Goal: Task Accomplishment & Management: Complete application form

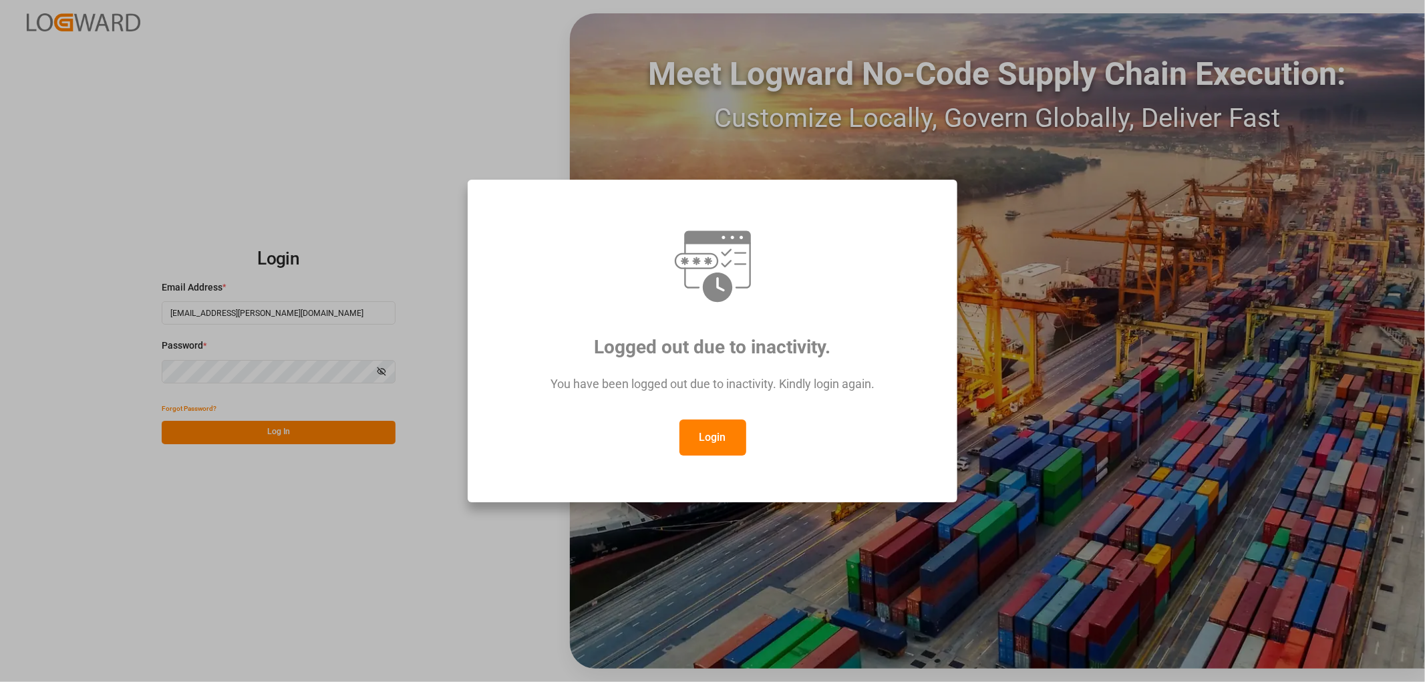
click at [692, 450] on button "Login" at bounding box center [712, 438] width 67 height 36
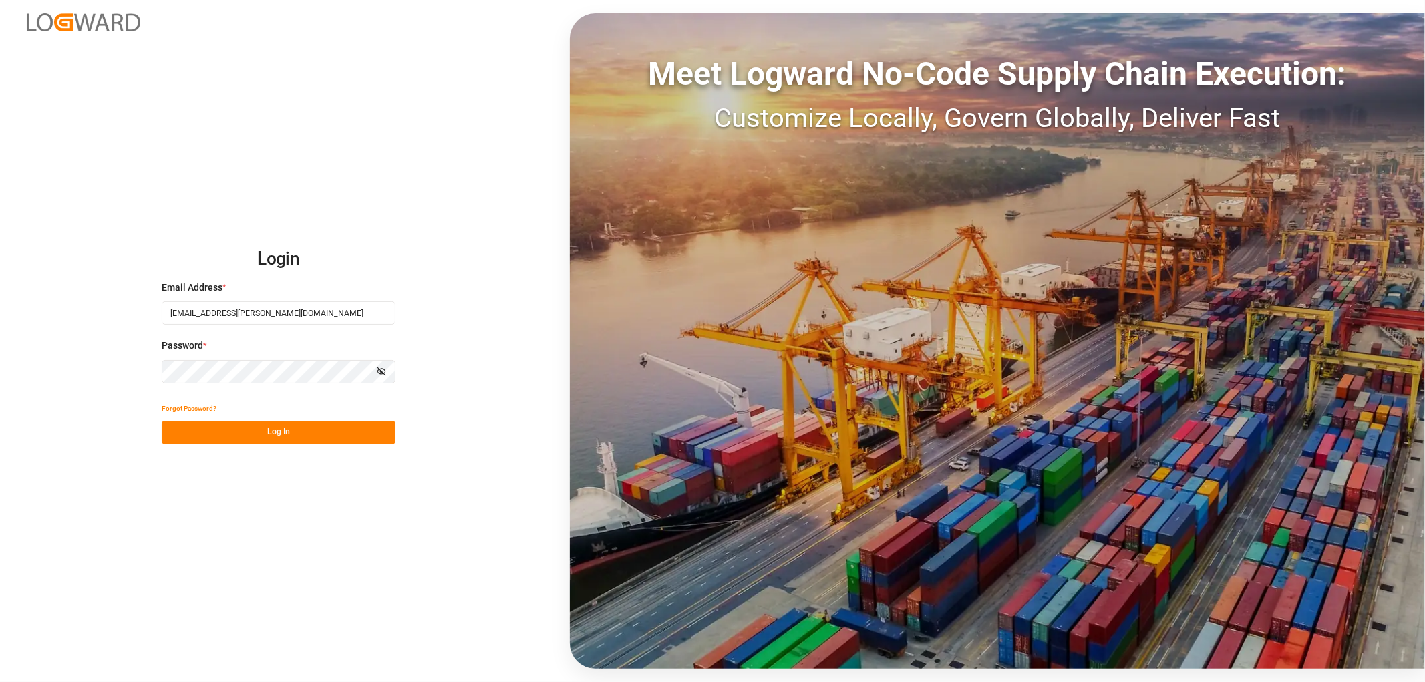
click at [172, 419] on button "Forgot Password?" at bounding box center [189, 408] width 55 height 23
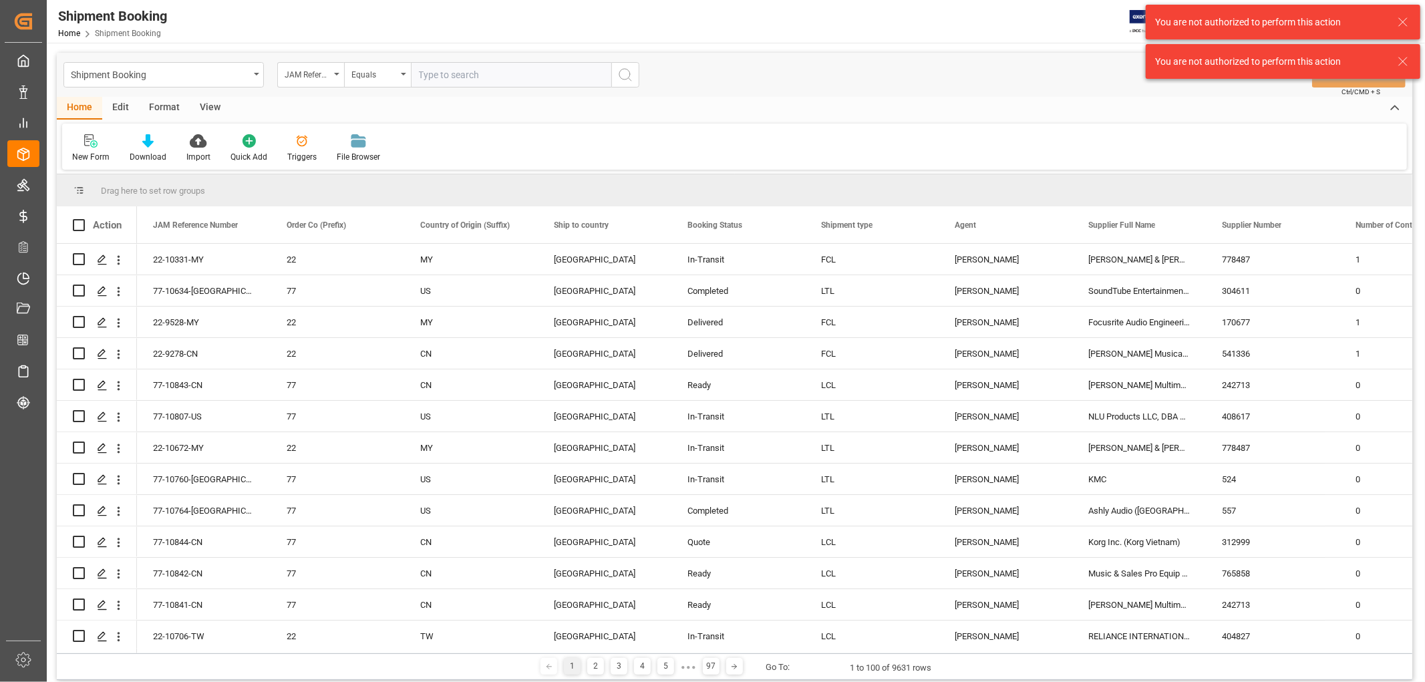
click at [774, 118] on div "Home Edit Format View" at bounding box center [735, 108] width 1356 height 23
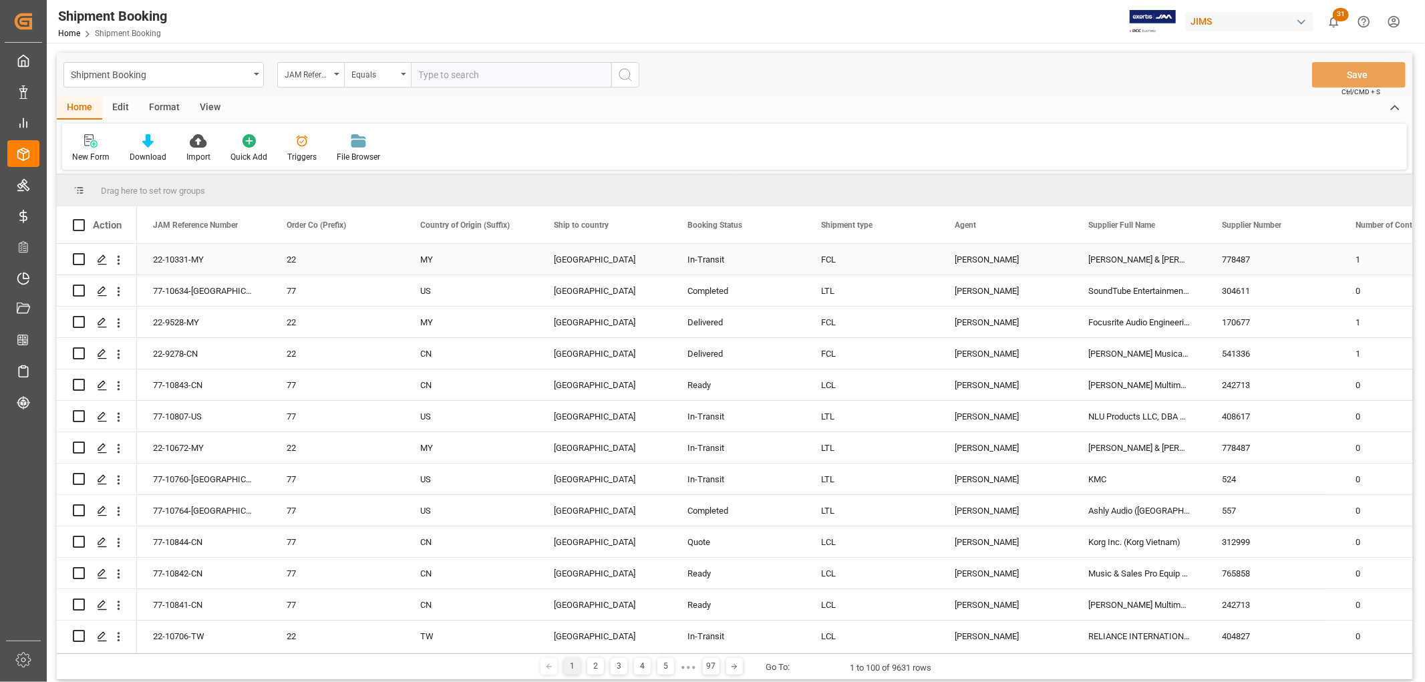
click at [162, 261] on div "22-10331-MY" at bounding box center [204, 259] width 134 height 31
click at [103, 261] on icon "Press SPACE to select this row." at bounding box center [102, 260] width 11 height 11
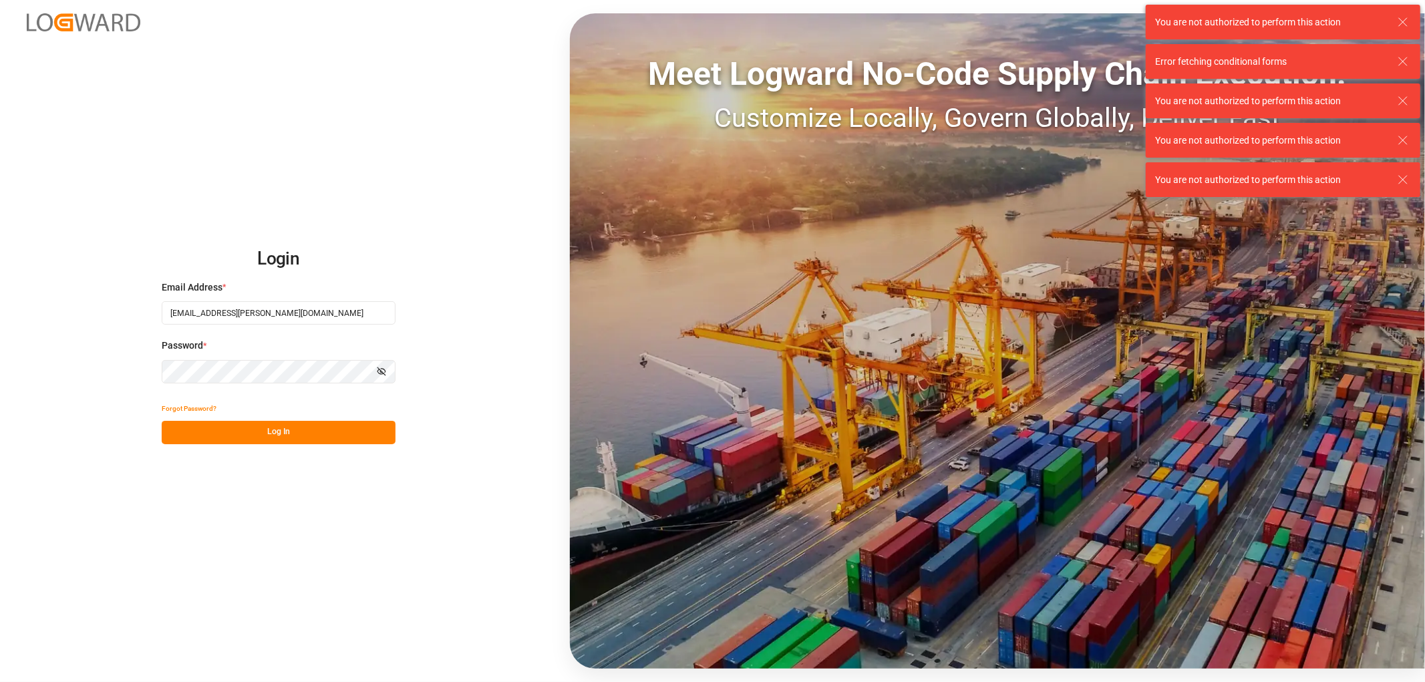
click at [289, 429] on button "Log In" at bounding box center [279, 432] width 234 height 23
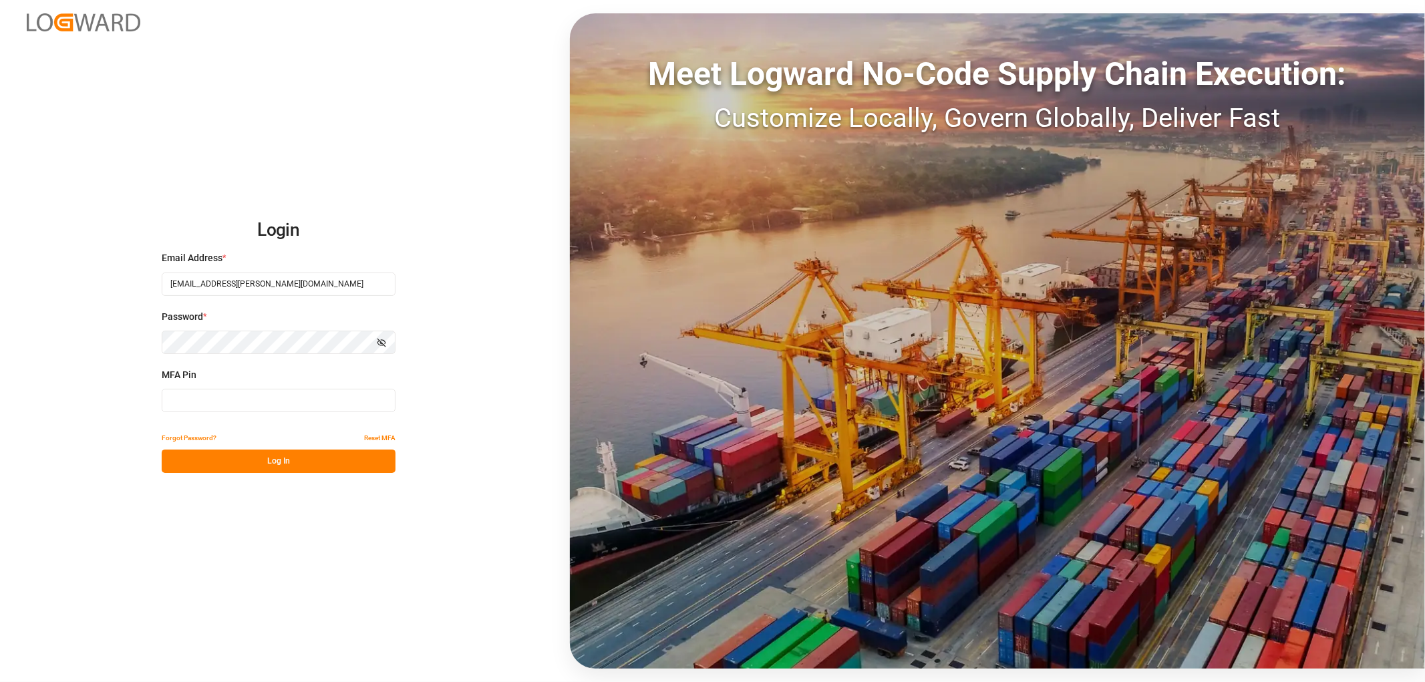
click at [197, 389] on input at bounding box center [279, 400] width 234 height 23
type input "830939"
click at [249, 456] on button "Log In" at bounding box center [279, 461] width 234 height 23
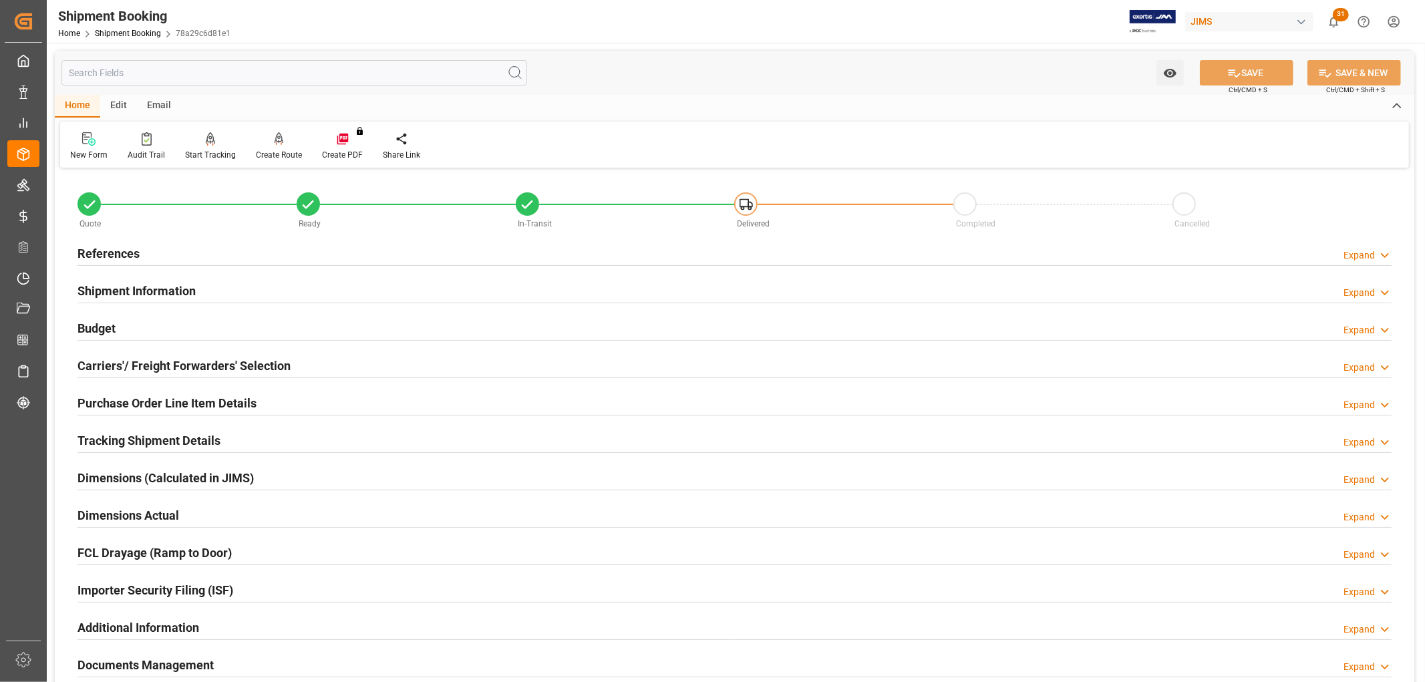
click at [693, 312] on div "Budget Expand" at bounding box center [734, 328] width 1333 height 37
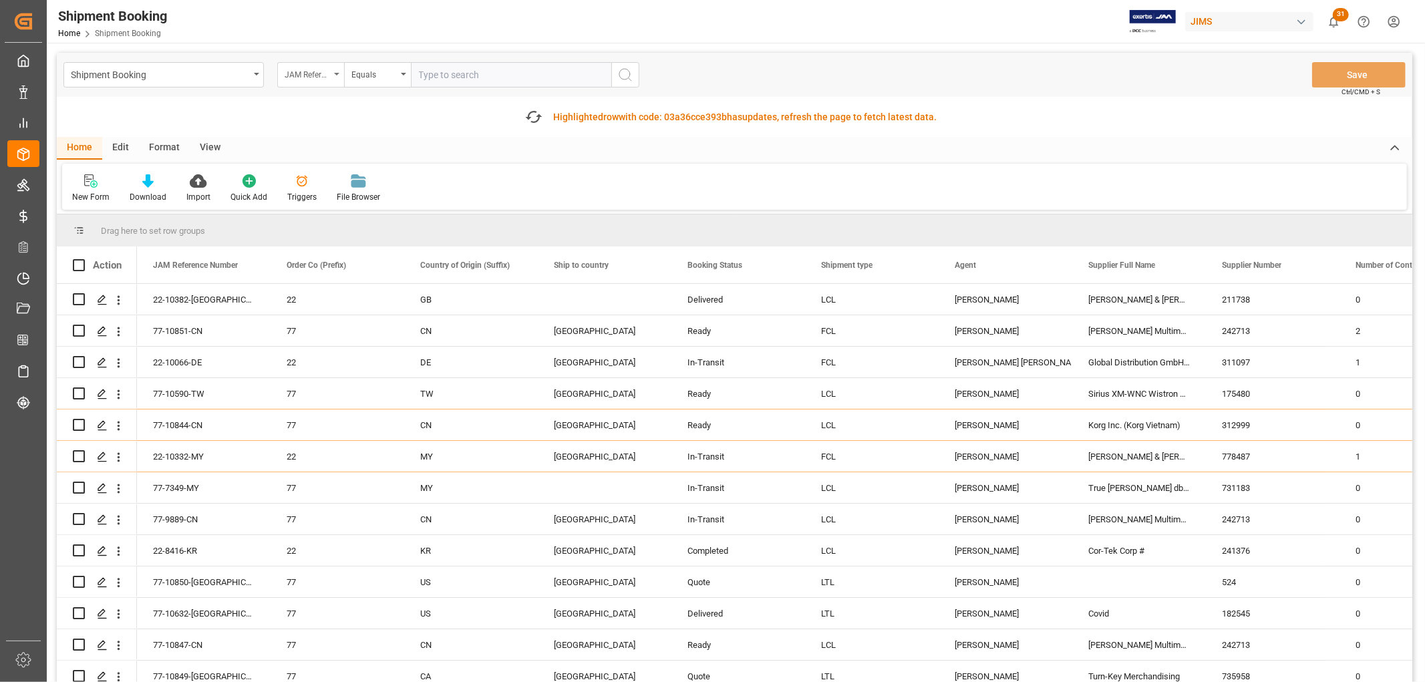
click at [334, 69] on div "JAM Reference Number" at bounding box center [310, 74] width 67 height 25
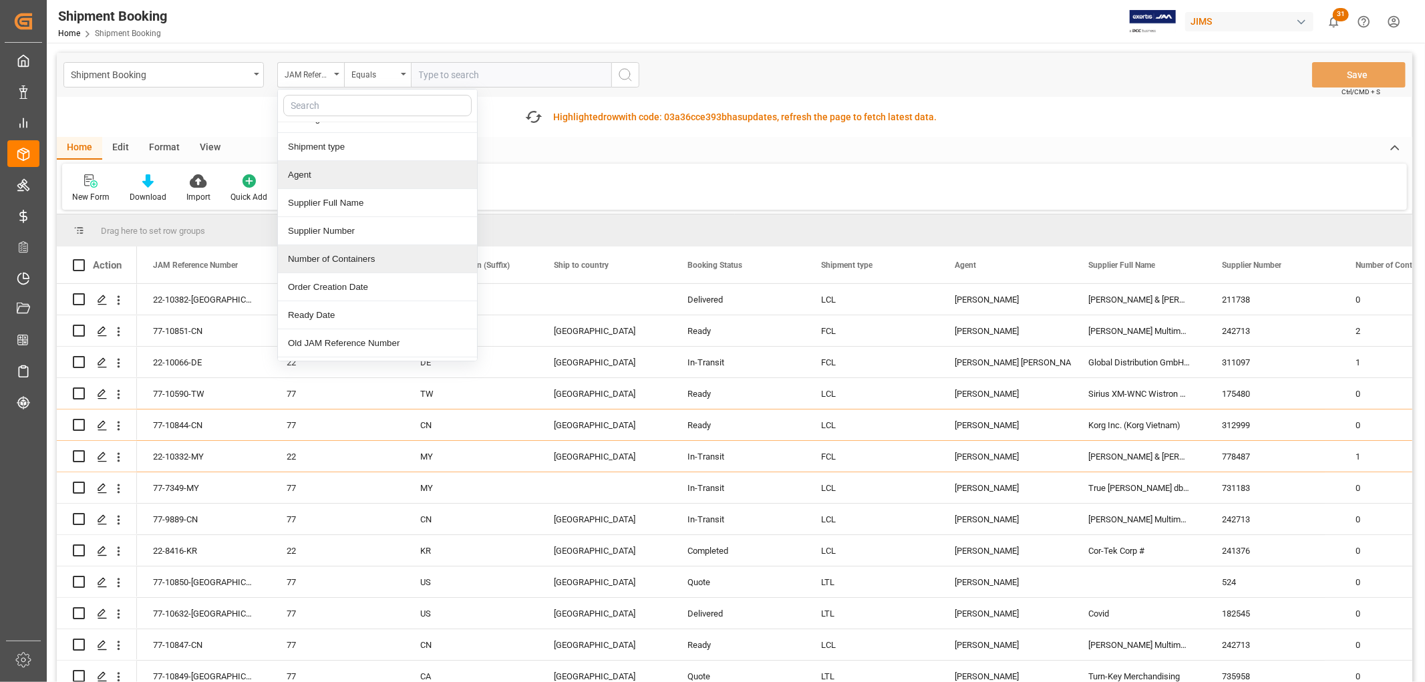
scroll to position [148, 0]
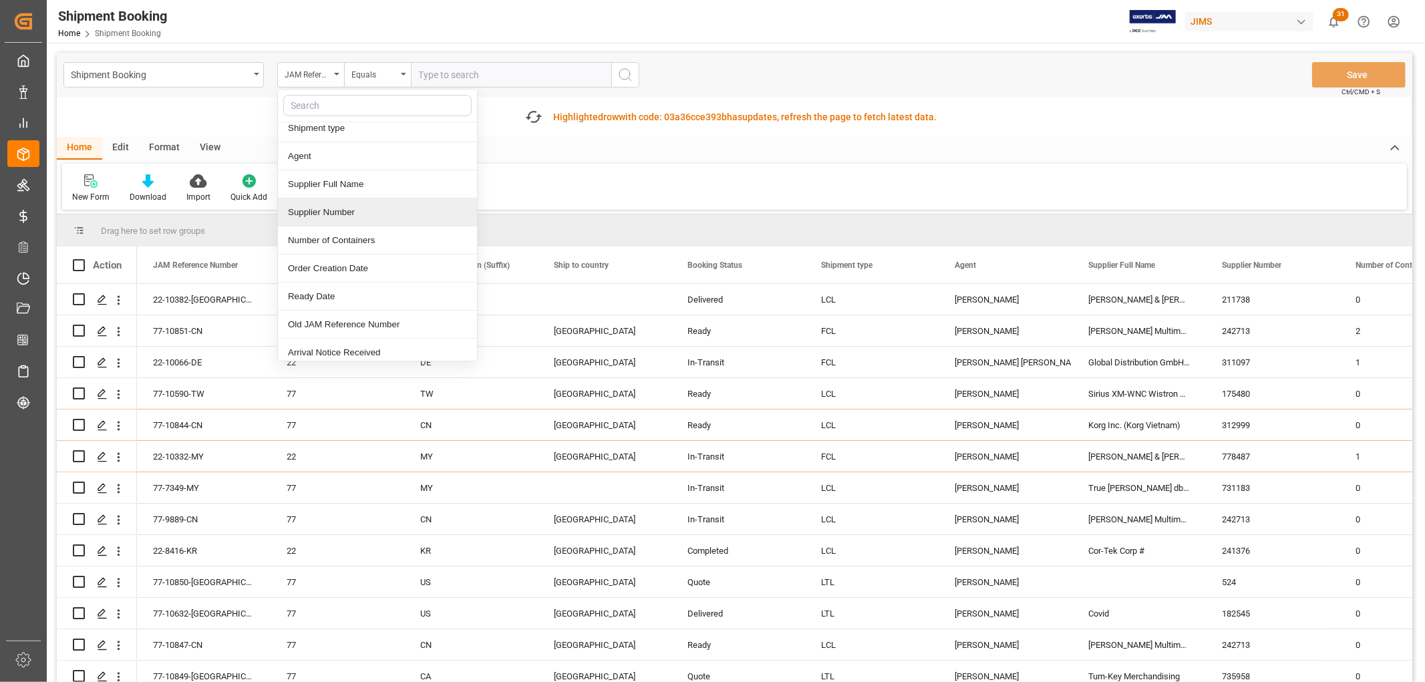
click at [335, 211] on div "Supplier Number" at bounding box center [377, 212] width 199 height 28
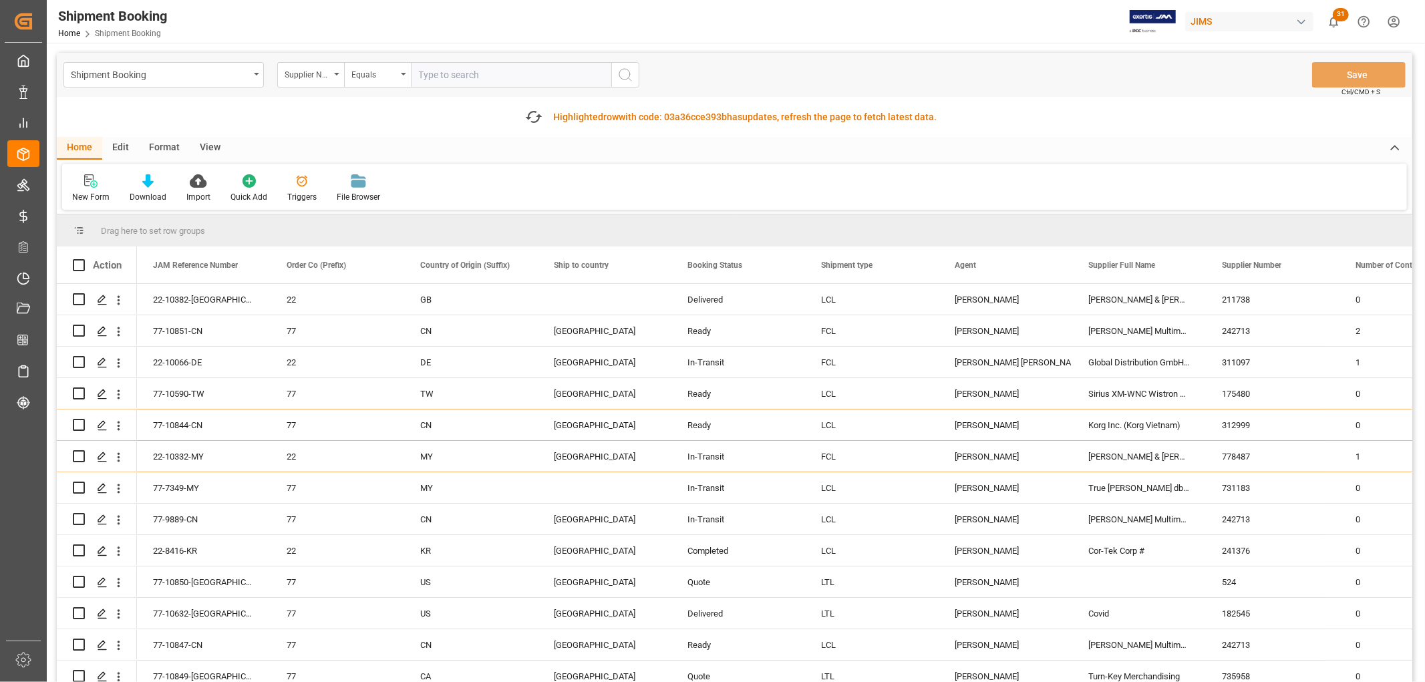
click at [446, 73] on input "text" at bounding box center [511, 74] width 200 height 25
paste input "570522"
type input "570522"
click at [631, 70] on icon "search button" at bounding box center [625, 75] width 16 height 16
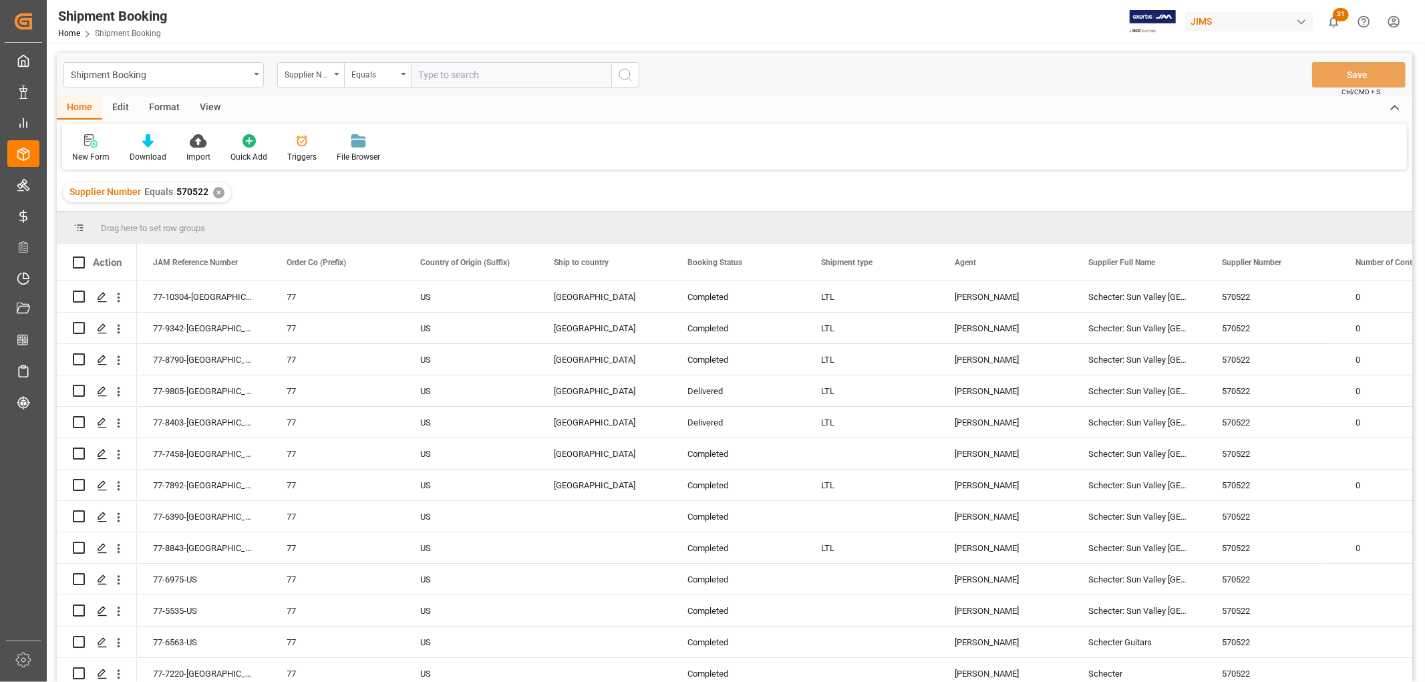
click at [217, 106] on div "View" at bounding box center [210, 108] width 41 height 23
click at [98, 152] on div "Default" at bounding box center [85, 148] width 46 height 29
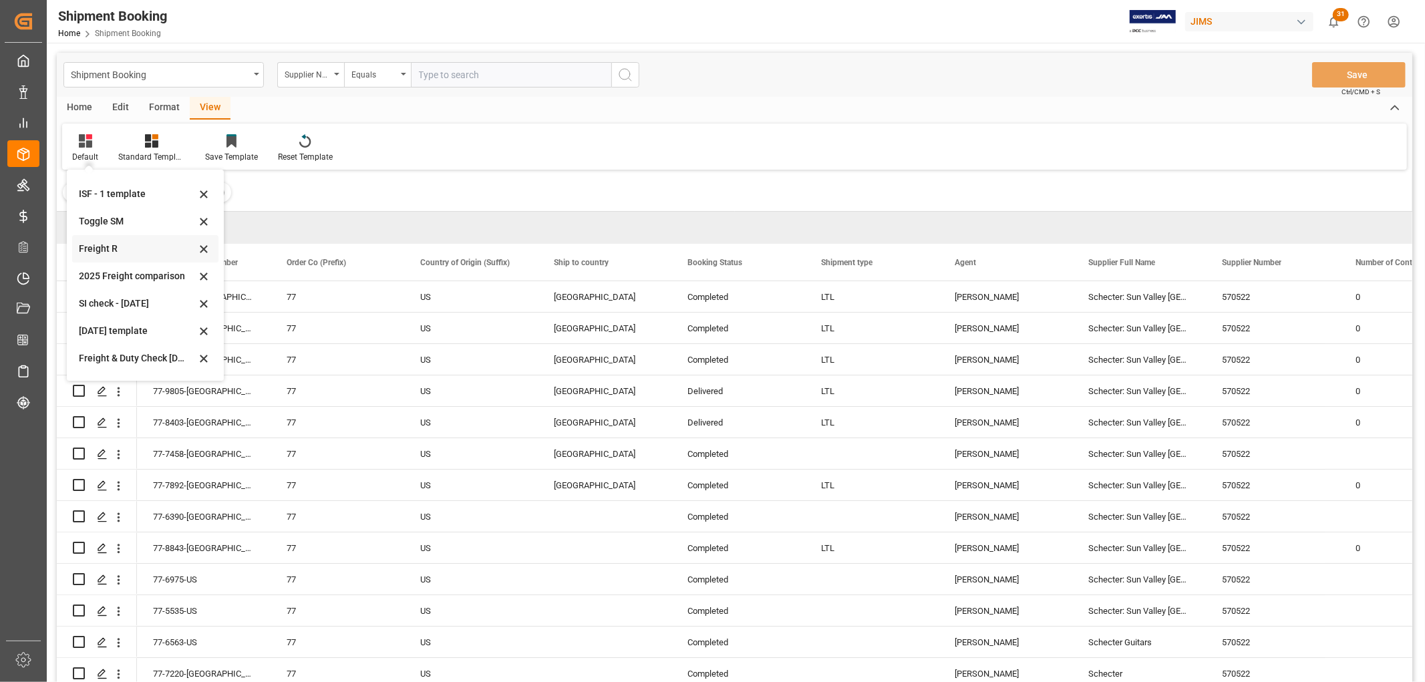
scroll to position [101, 0]
click at [102, 359] on div "Aug 2025 (2)" at bounding box center [137, 362] width 117 height 14
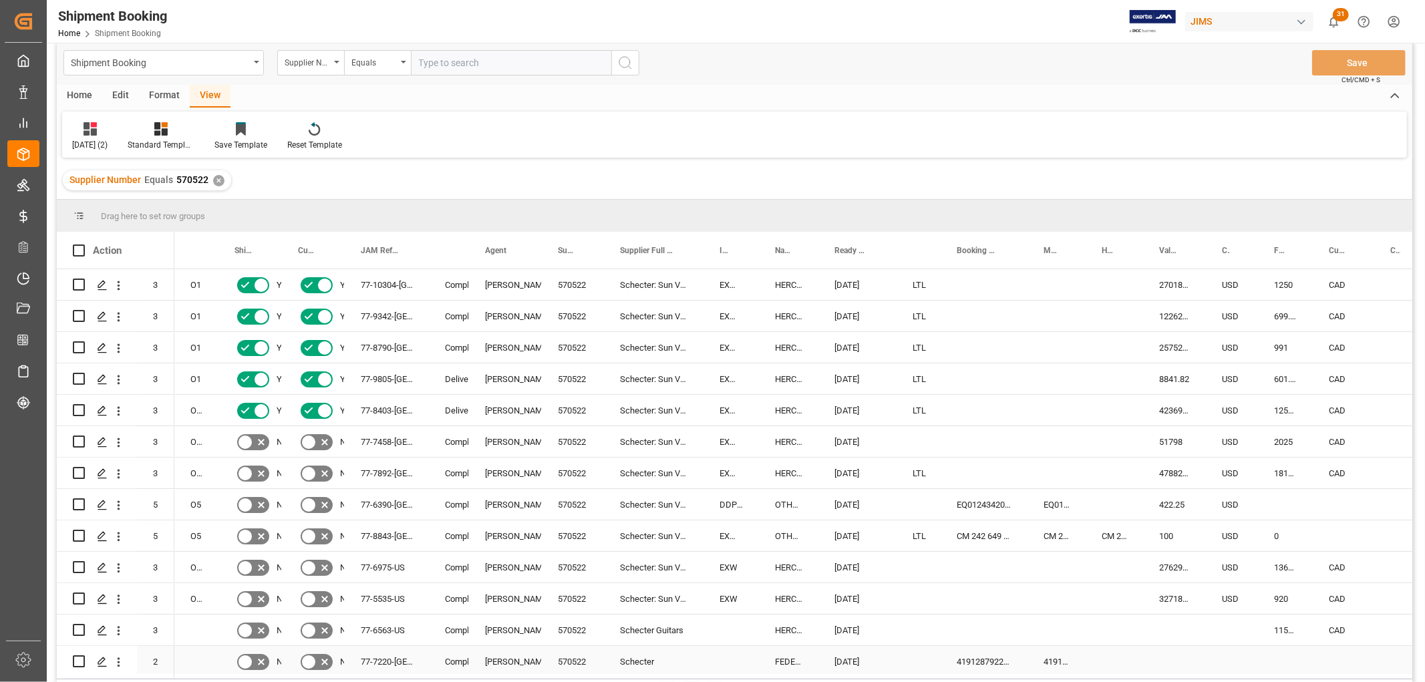
scroll to position [0, 0]
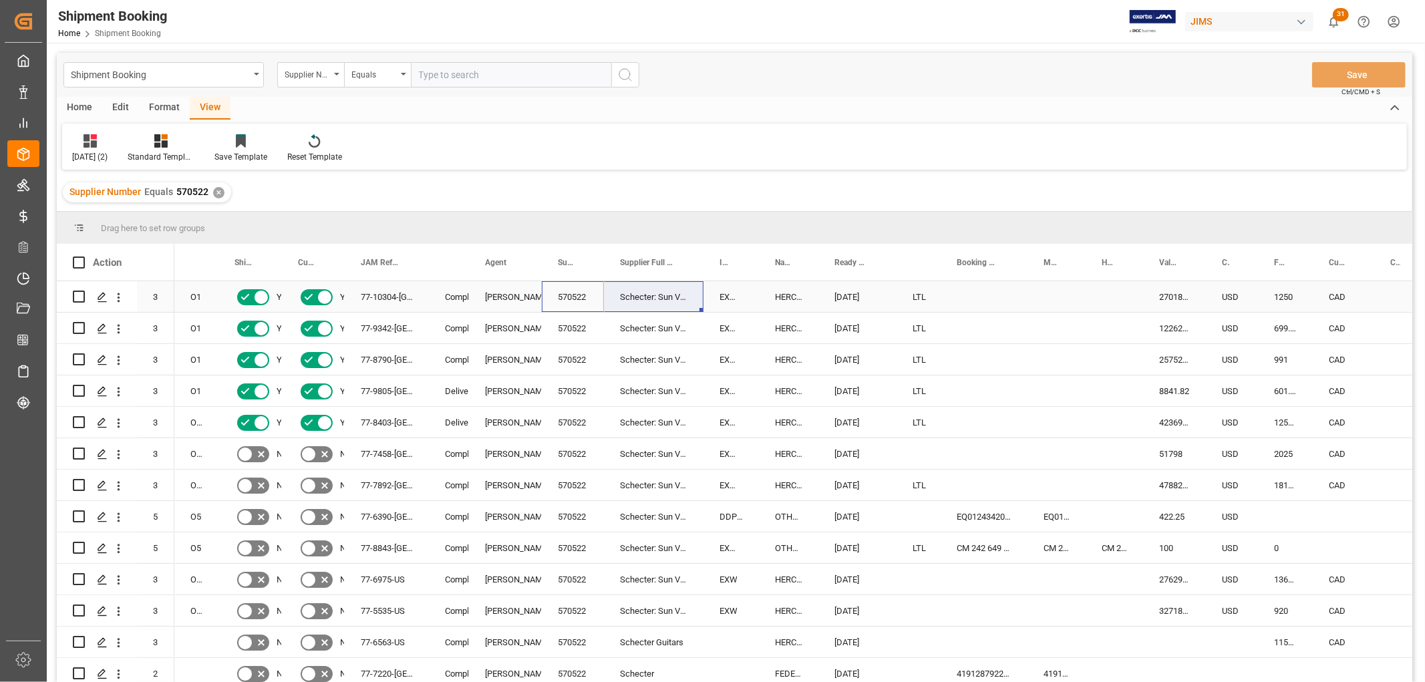
drag, startPoint x: 561, startPoint y: 298, endPoint x: 626, endPoint y: 298, distance: 64.8
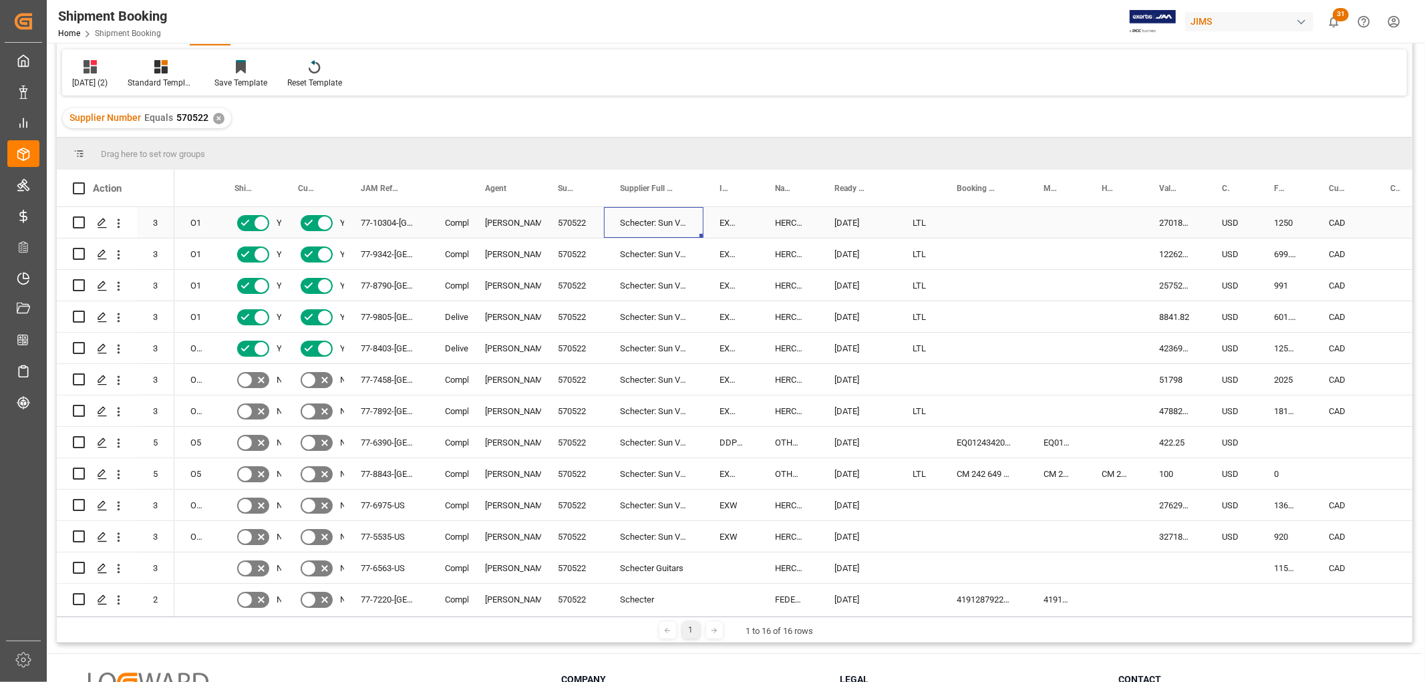
click at [645, 222] on div "Schecter: Sun Valley [GEOGRAPHIC_DATA]" at bounding box center [654, 222] width 100 height 31
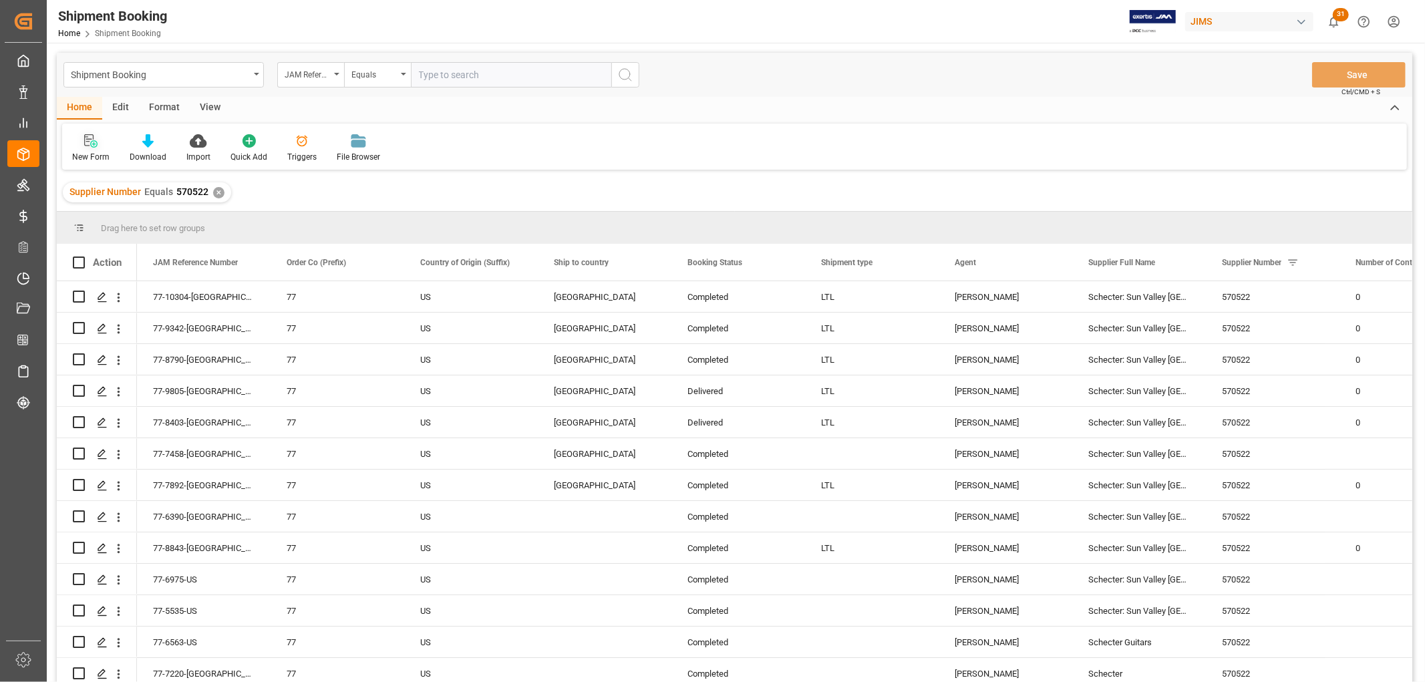
click at [84, 147] on icon at bounding box center [90, 140] width 13 height 13
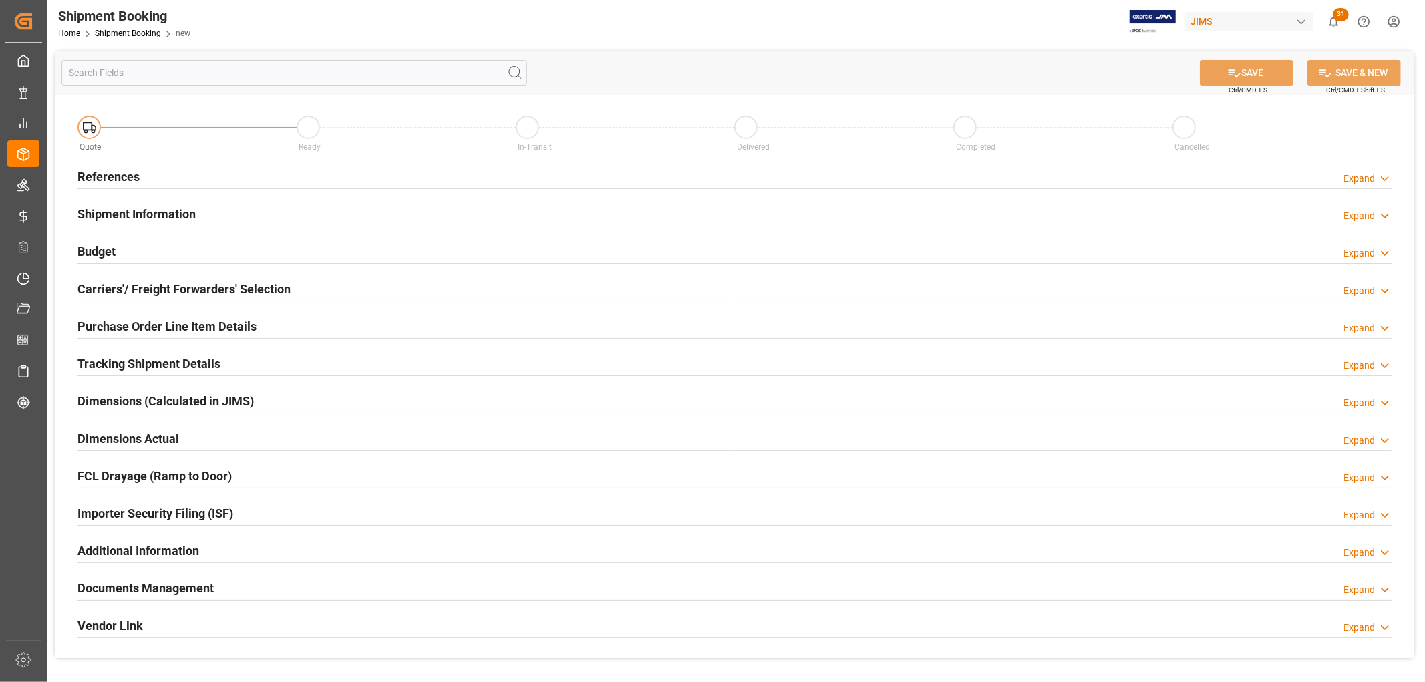
click at [110, 166] on div "References" at bounding box center [108, 175] width 62 height 25
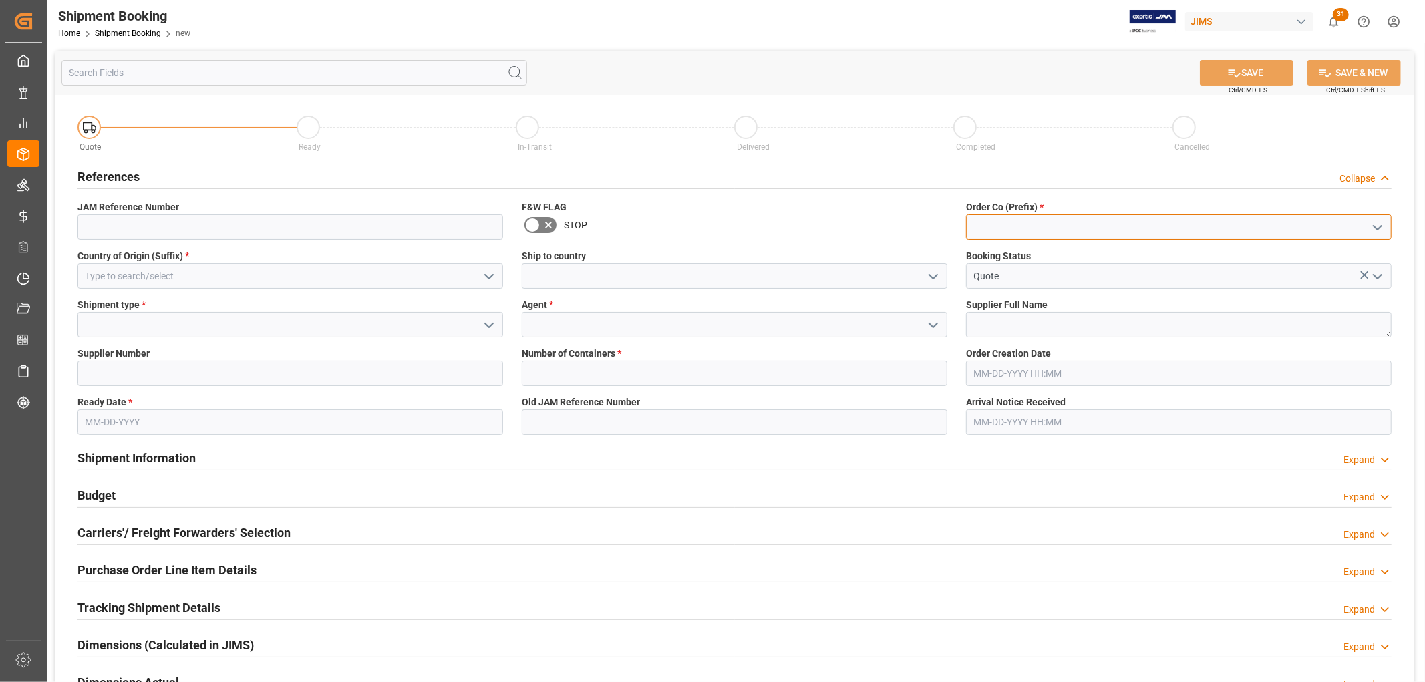
click at [982, 222] on input at bounding box center [1179, 226] width 426 height 25
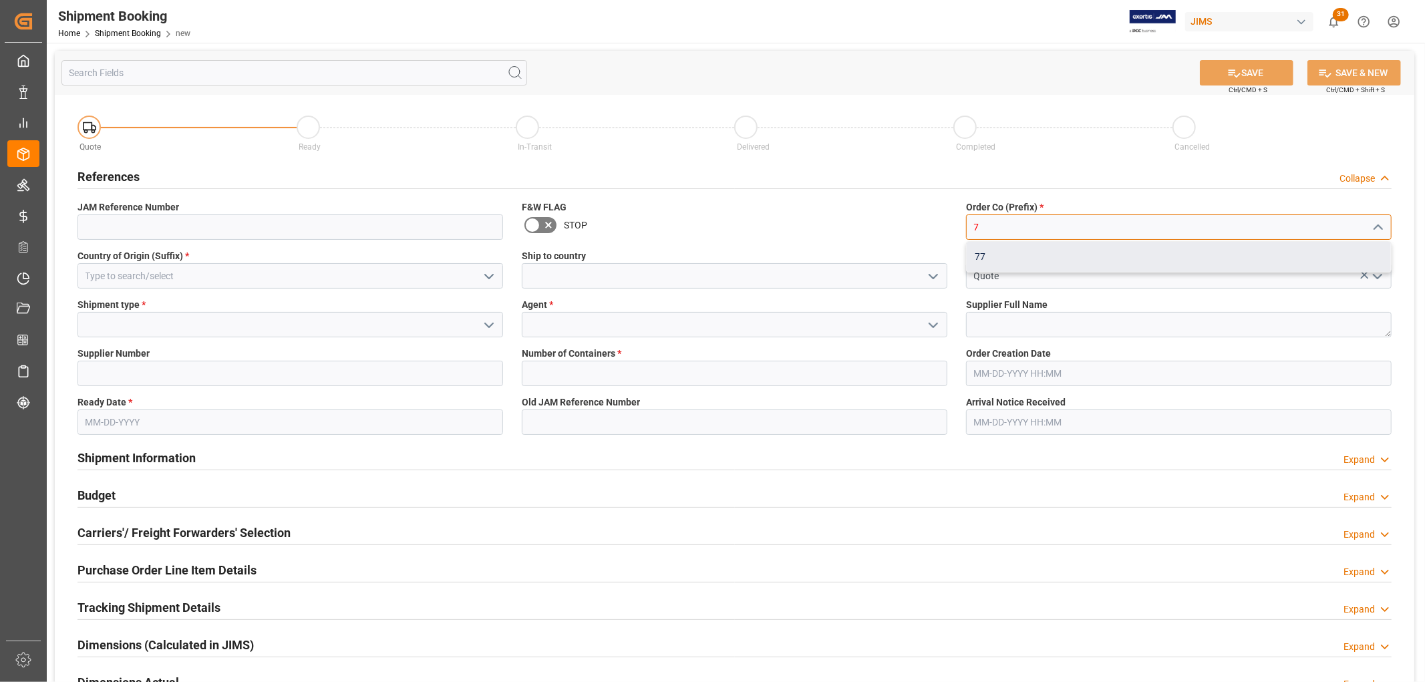
click at [987, 259] on div "77" at bounding box center [1179, 257] width 424 height 30
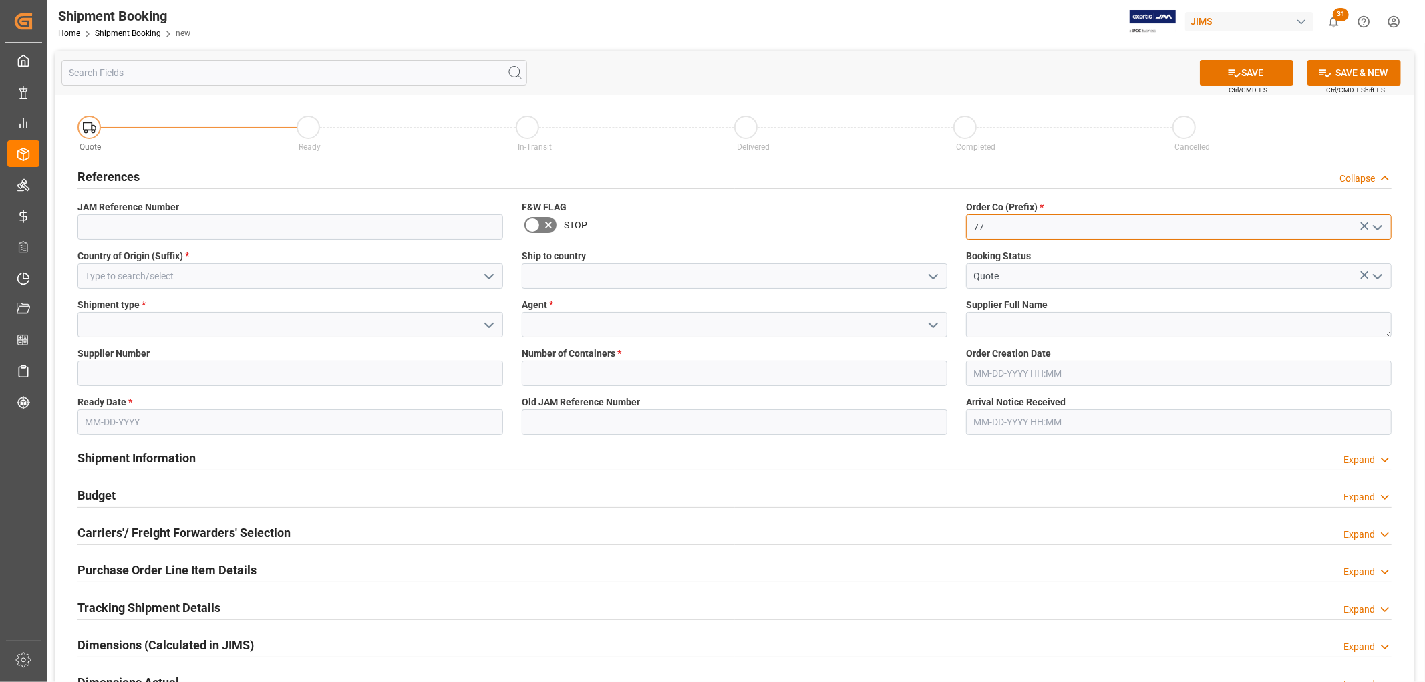
type input "77"
click at [127, 277] on input at bounding box center [290, 275] width 426 height 25
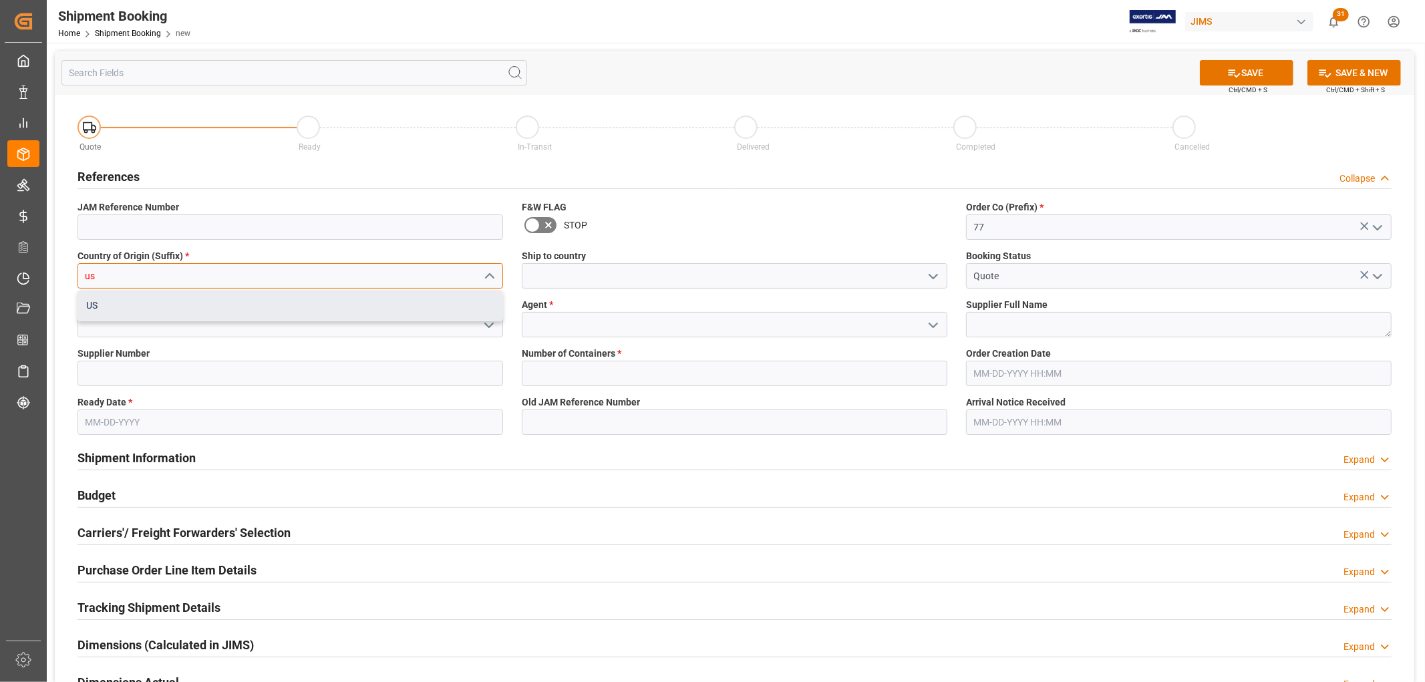
click at [116, 303] on div "US" at bounding box center [290, 306] width 424 height 30
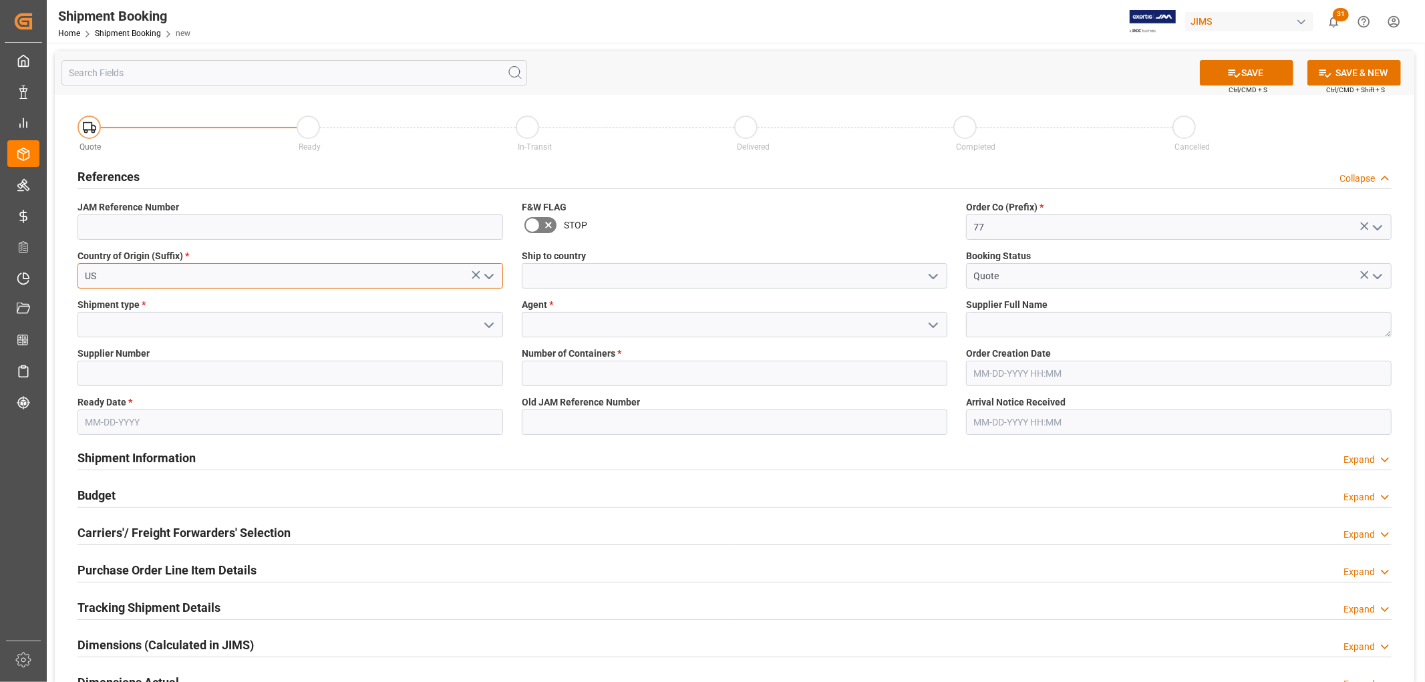
type input "US"
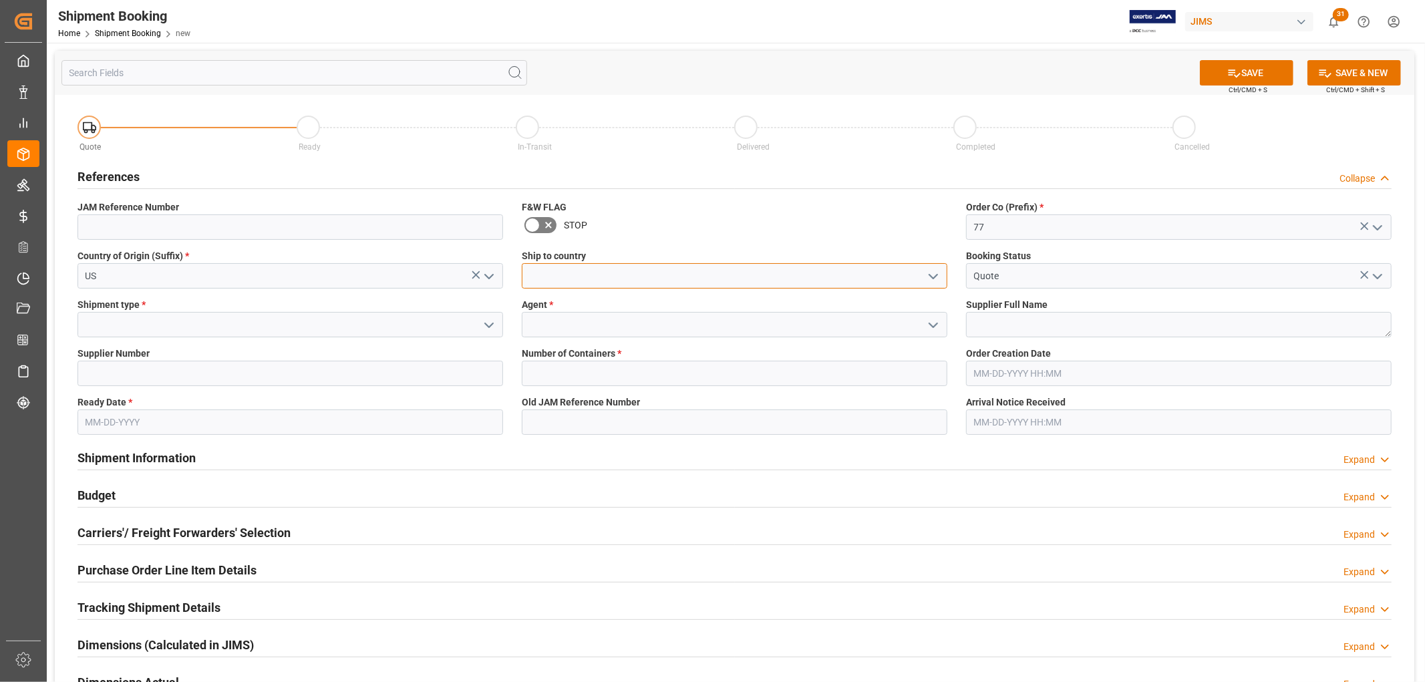
click at [578, 269] on input at bounding box center [735, 275] width 426 height 25
type input "[GEOGRAPHIC_DATA]"
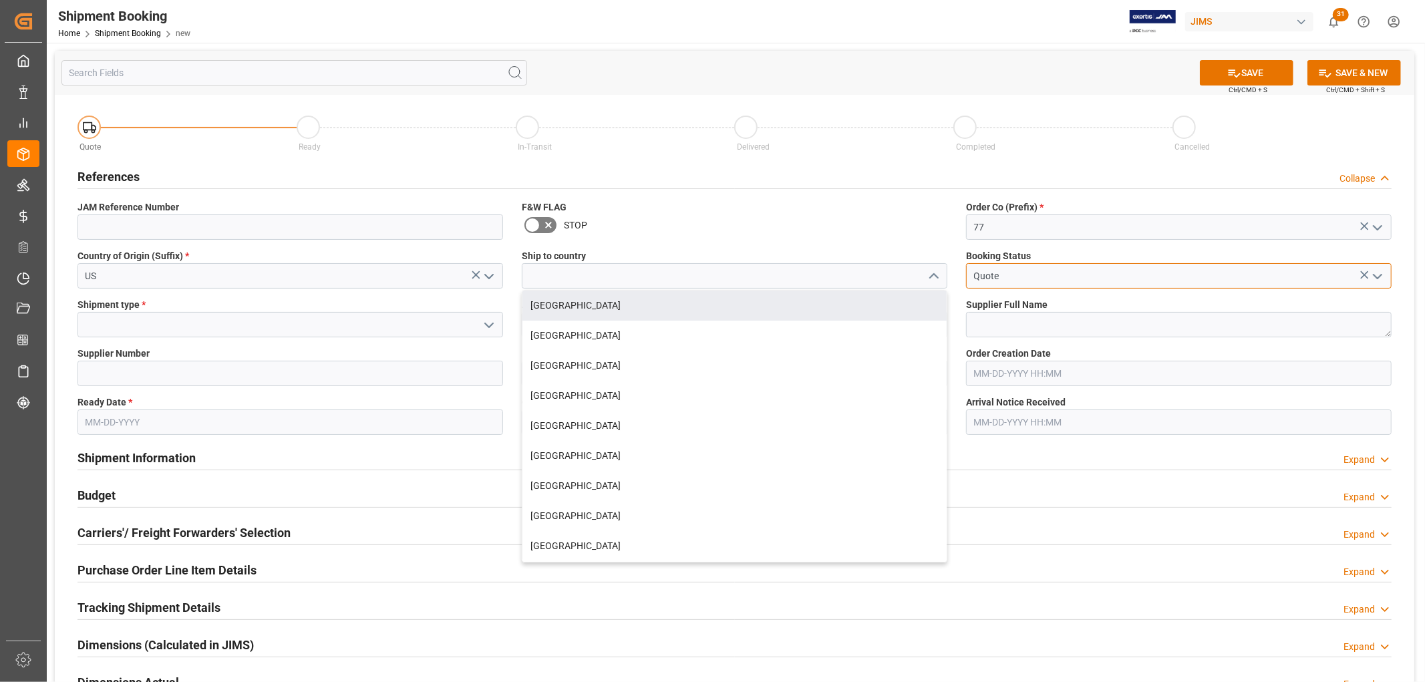
click at [1013, 278] on input "Quote" at bounding box center [1179, 275] width 426 height 25
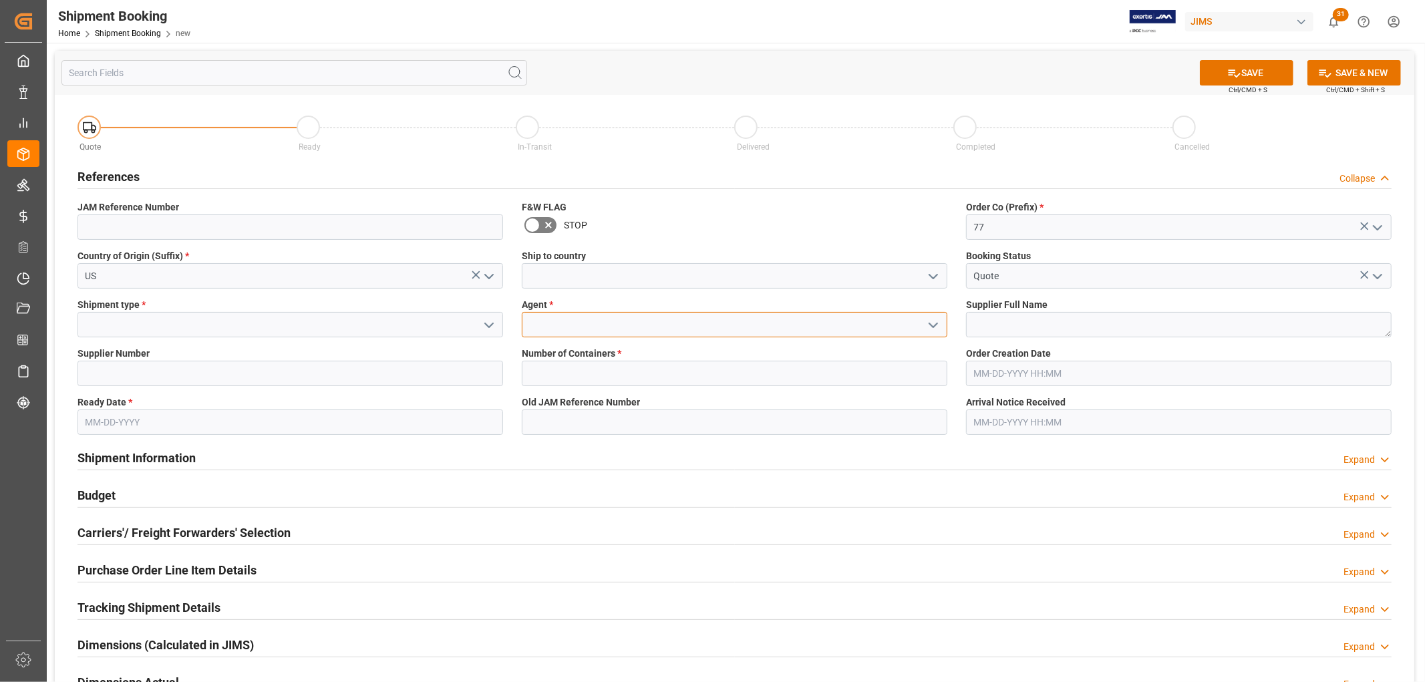
click at [571, 317] on input at bounding box center [735, 324] width 426 height 25
click at [559, 343] on div "[PERSON_NAME]" at bounding box center [734, 354] width 424 height 30
type input "[PERSON_NAME]"
click at [202, 321] on input at bounding box center [290, 324] width 426 height 25
click at [490, 322] on icon "open menu" at bounding box center [489, 325] width 16 height 16
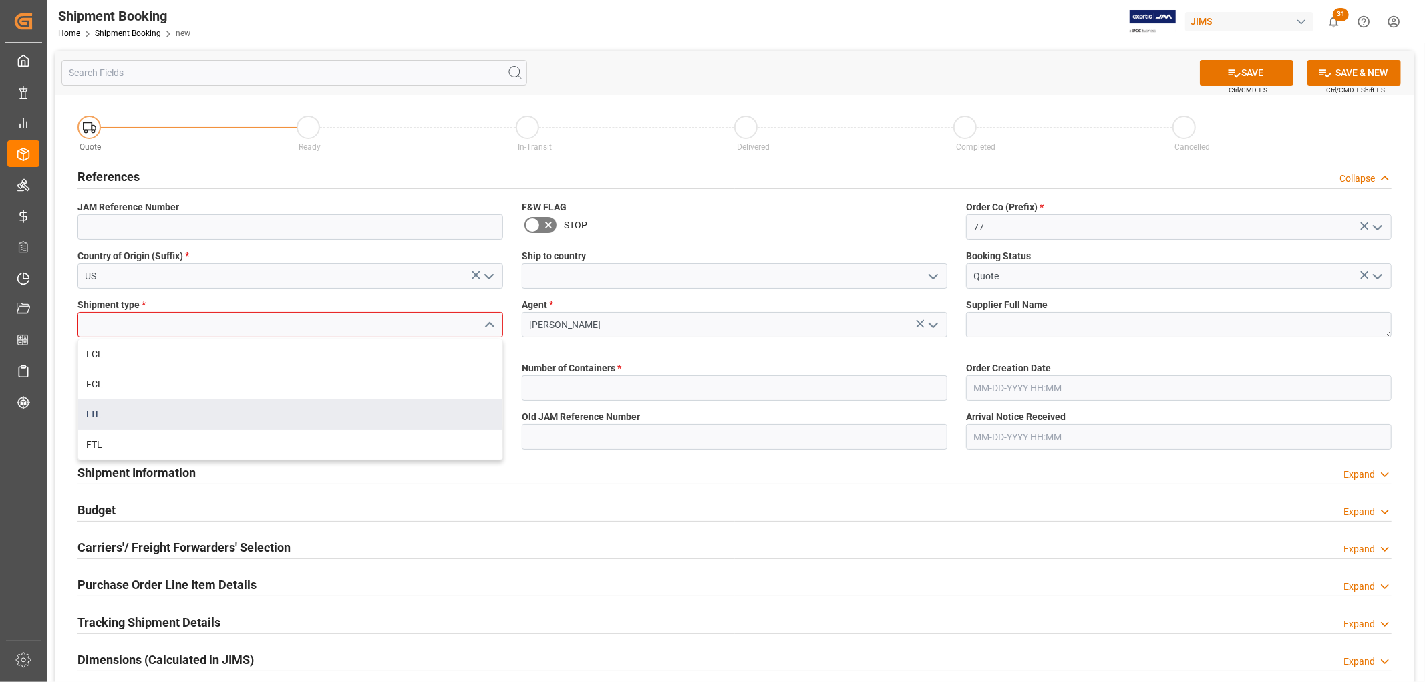
click at [135, 418] on div "LTL" at bounding box center [290, 415] width 424 height 30
type input "LTL"
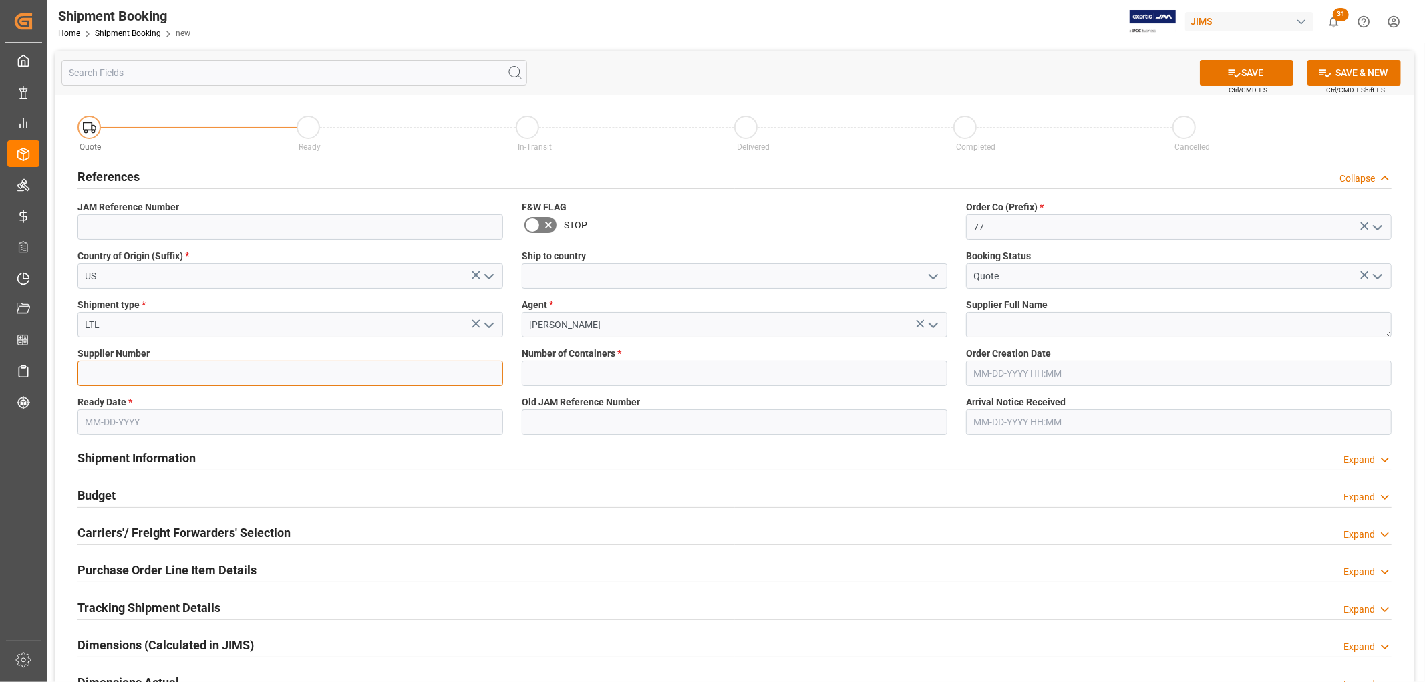
click at [134, 373] on input at bounding box center [290, 373] width 426 height 25
paste input "570522 Schecter: Sun Valley USA"
drag, startPoint x: 124, startPoint y: 377, endPoint x: 270, endPoint y: 389, distance: 146.7
click at [270, 389] on div "Supplier Number 570522 Schecter: Sun Valley USA" at bounding box center [290, 366] width 444 height 49
type input "570522"
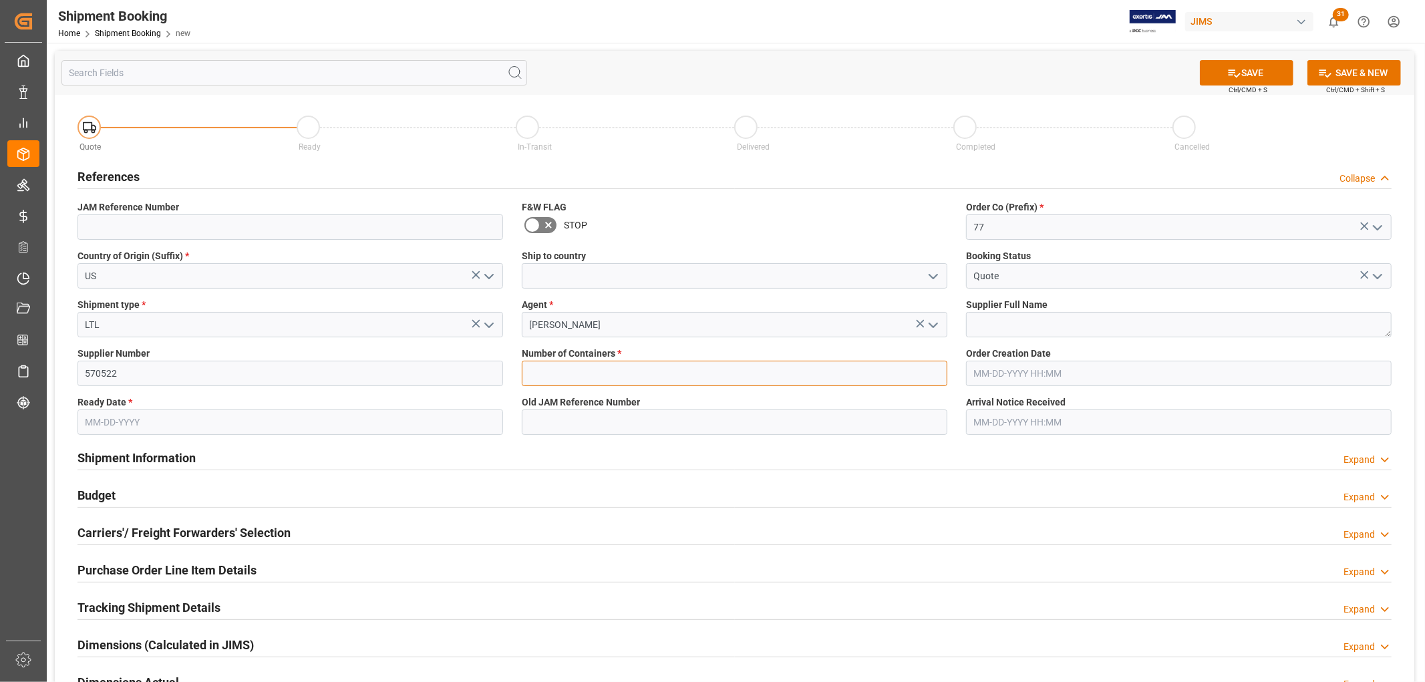
click at [586, 371] on input "text" at bounding box center [735, 373] width 426 height 25
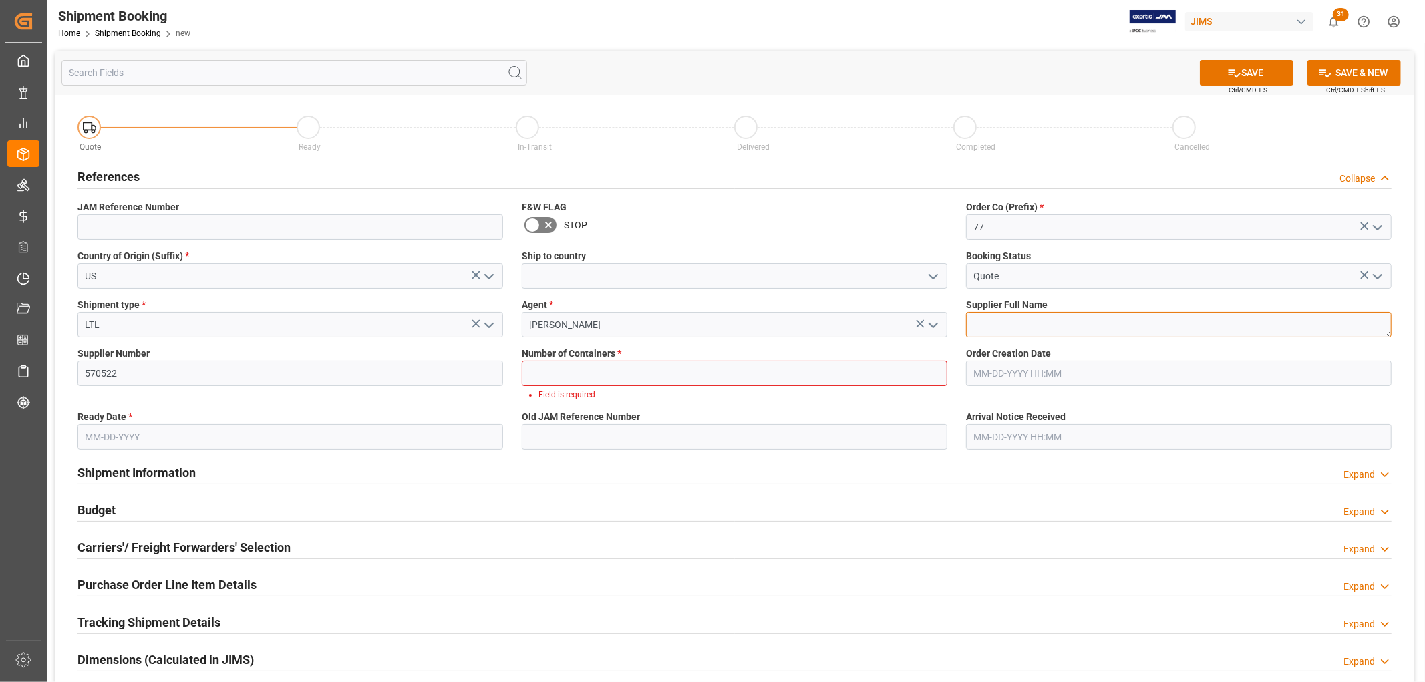
click at [999, 323] on textarea at bounding box center [1179, 324] width 426 height 25
paste textarea "Schecter: Sun Valley [GEOGRAPHIC_DATA]"
type textarea "Schecter: Sun Valley [GEOGRAPHIC_DATA]"
click at [540, 224] on icon at bounding box center [548, 225] width 16 height 16
click at [0, 0] on input "checkbox" at bounding box center [0, 0] width 0 height 0
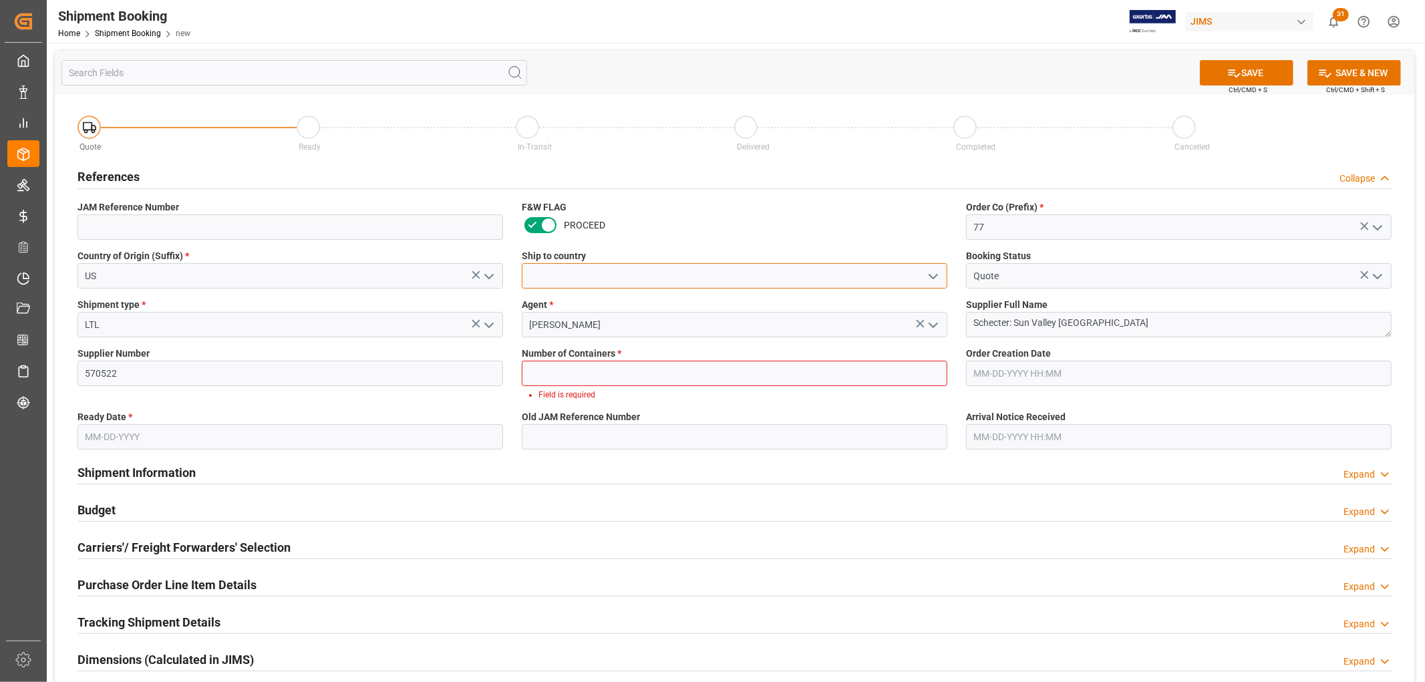
click at [579, 274] on input at bounding box center [735, 275] width 426 height 25
type input "[GEOGRAPHIC_DATA]"
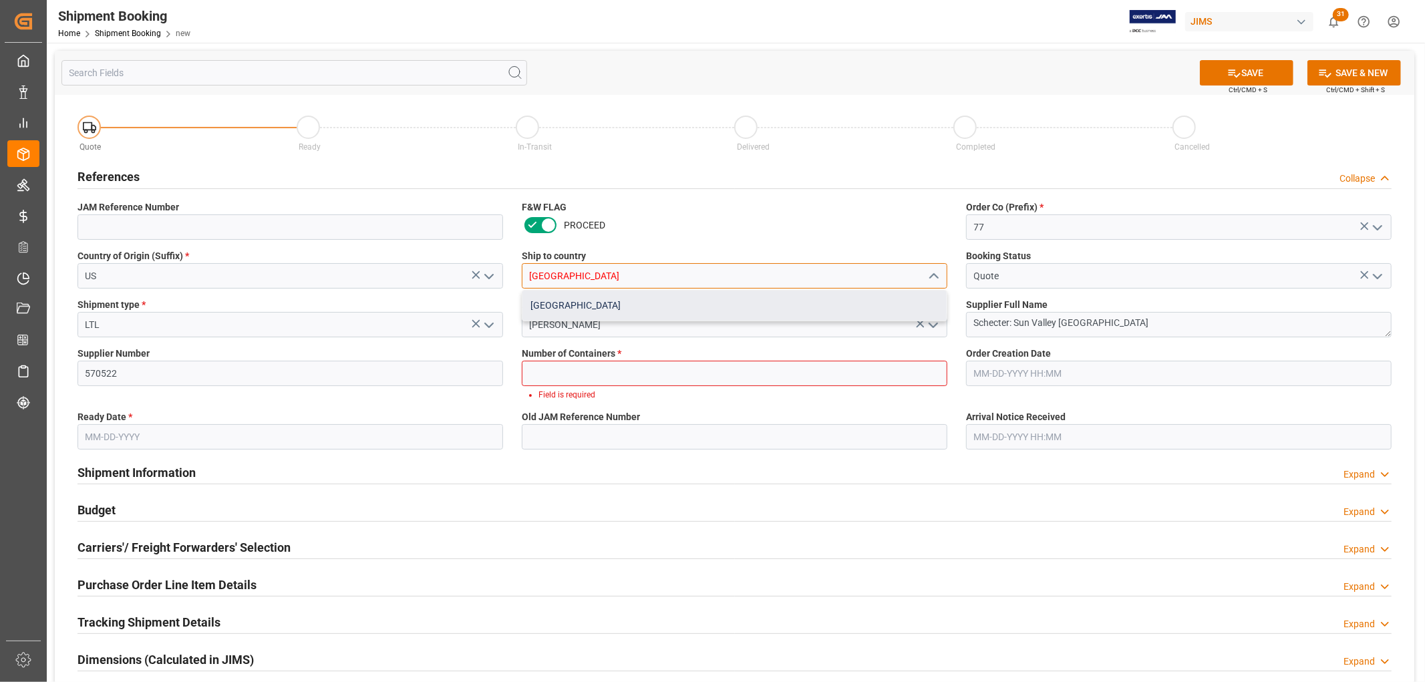
click at [551, 309] on div "[GEOGRAPHIC_DATA]" at bounding box center [734, 306] width 424 height 30
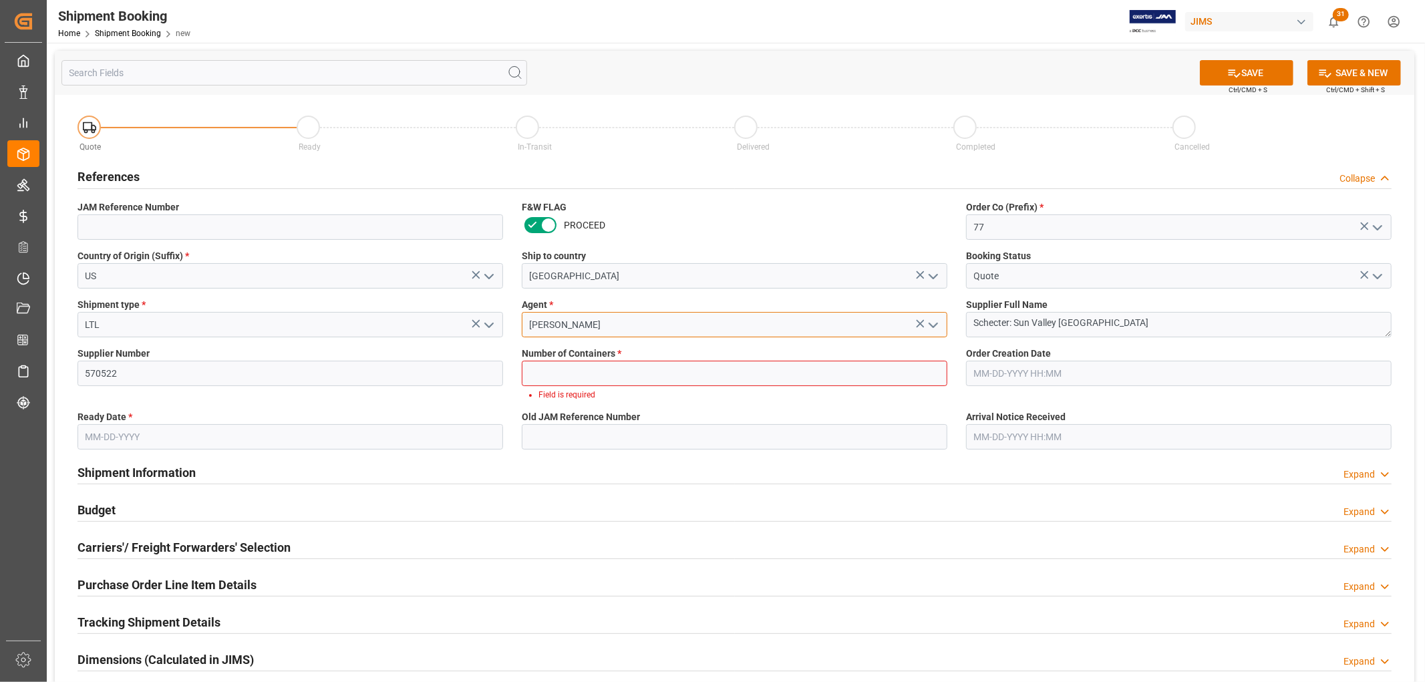
click at [548, 331] on input "[PERSON_NAME]" at bounding box center [735, 324] width 426 height 25
click at [649, 375] on input "text" at bounding box center [735, 373] width 426 height 25
type input "0"
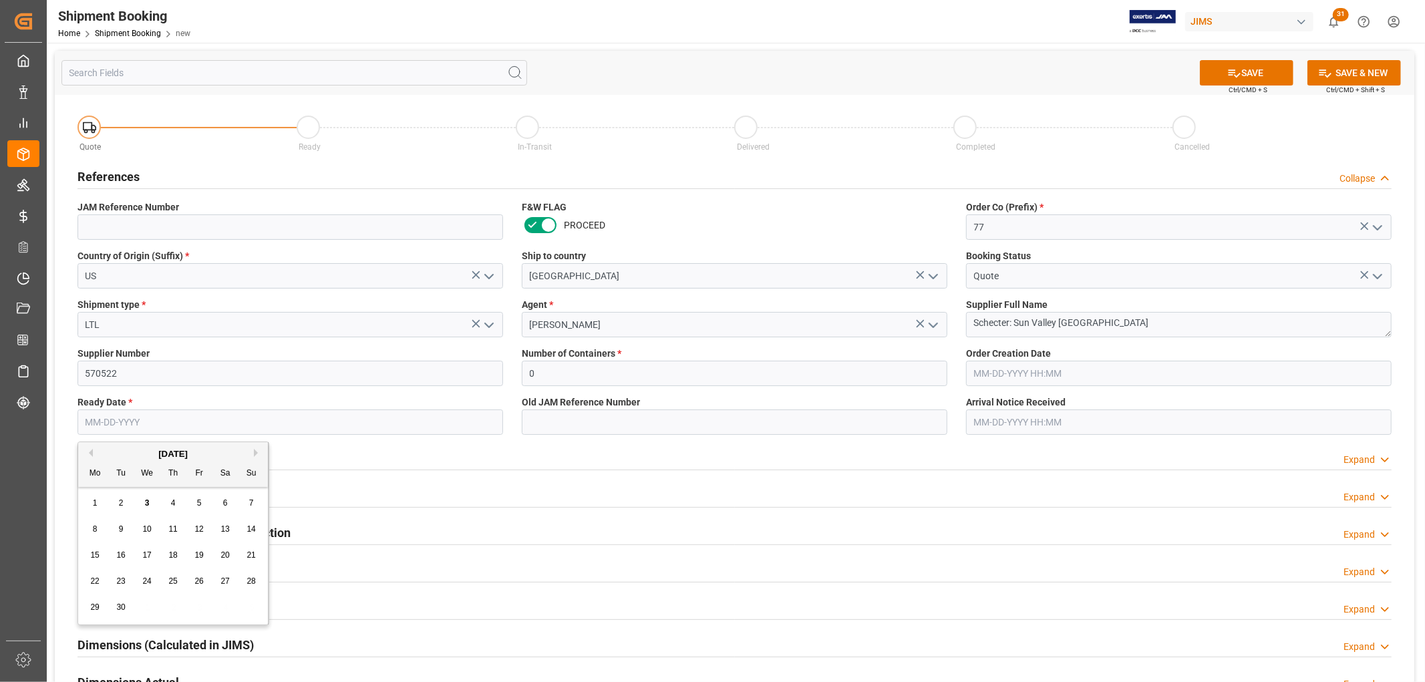
click at [135, 416] on input "text" at bounding box center [290, 422] width 426 height 25
click at [144, 503] on div "3" at bounding box center [147, 504] width 17 height 16
click at [150, 418] on input "09-03-2025" at bounding box center [290, 422] width 426 height 25
click at [122, 504] on span "2" at bounding box center [121, 502] width 5 height 9
type input "[DATE]"
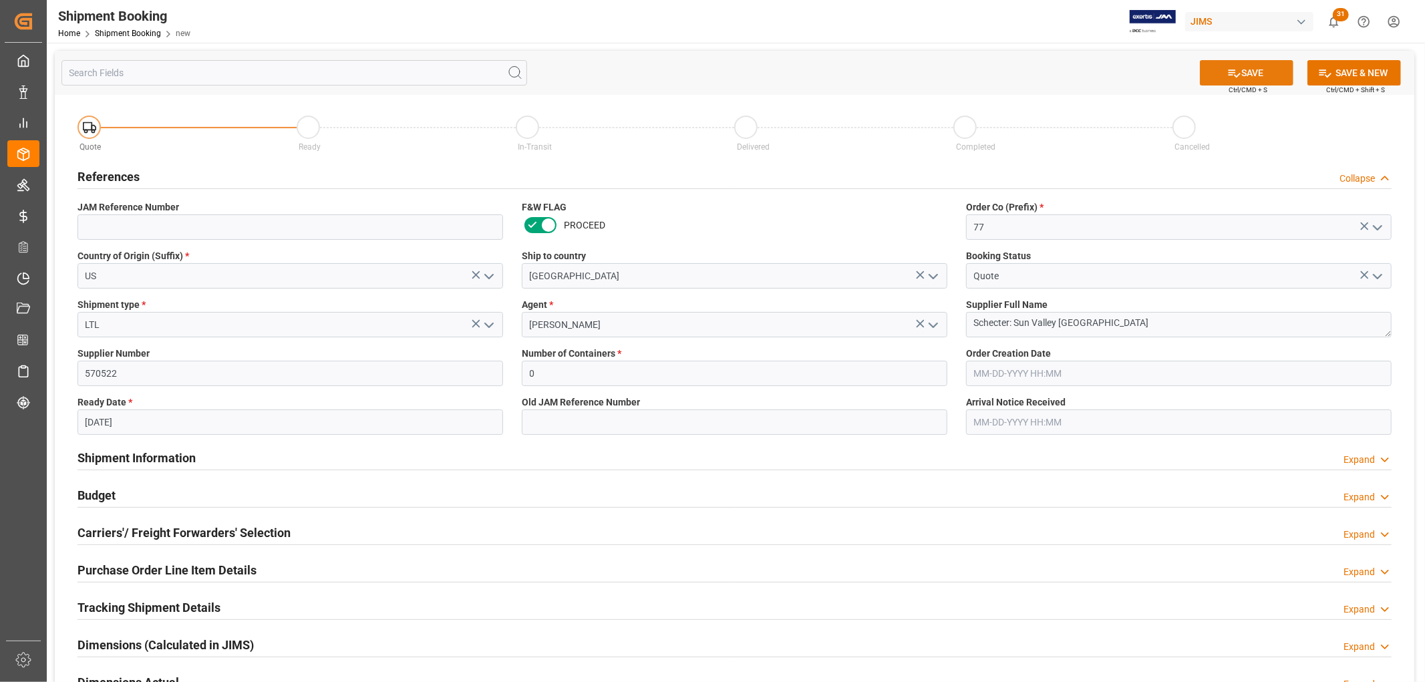
click at [1243, 65] on button "SAVE" at bounding box center [1247, 72] width 94 height 25
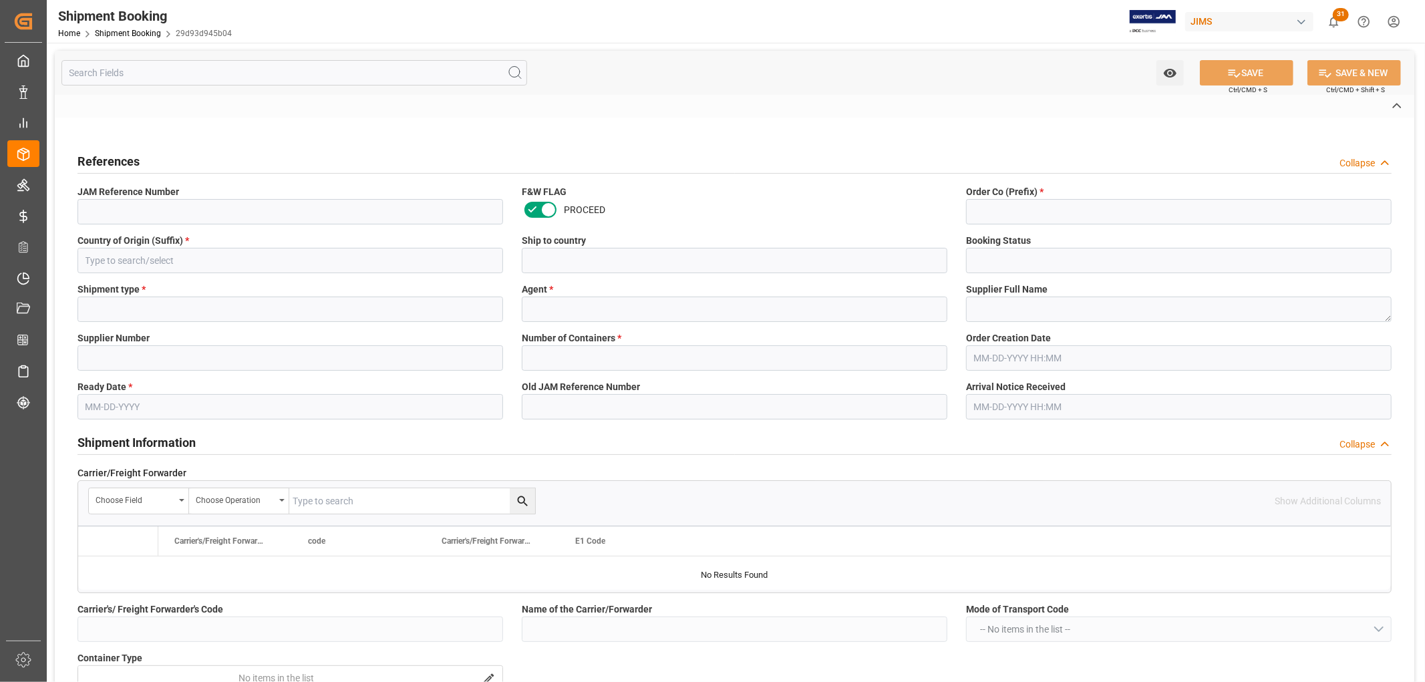
type input "77-10852-[GEOGRAPHIC_DATA]"
type input "77"
type input "US"
type input "[GEOGRAPHIC_DATA]"
type input "Quote"
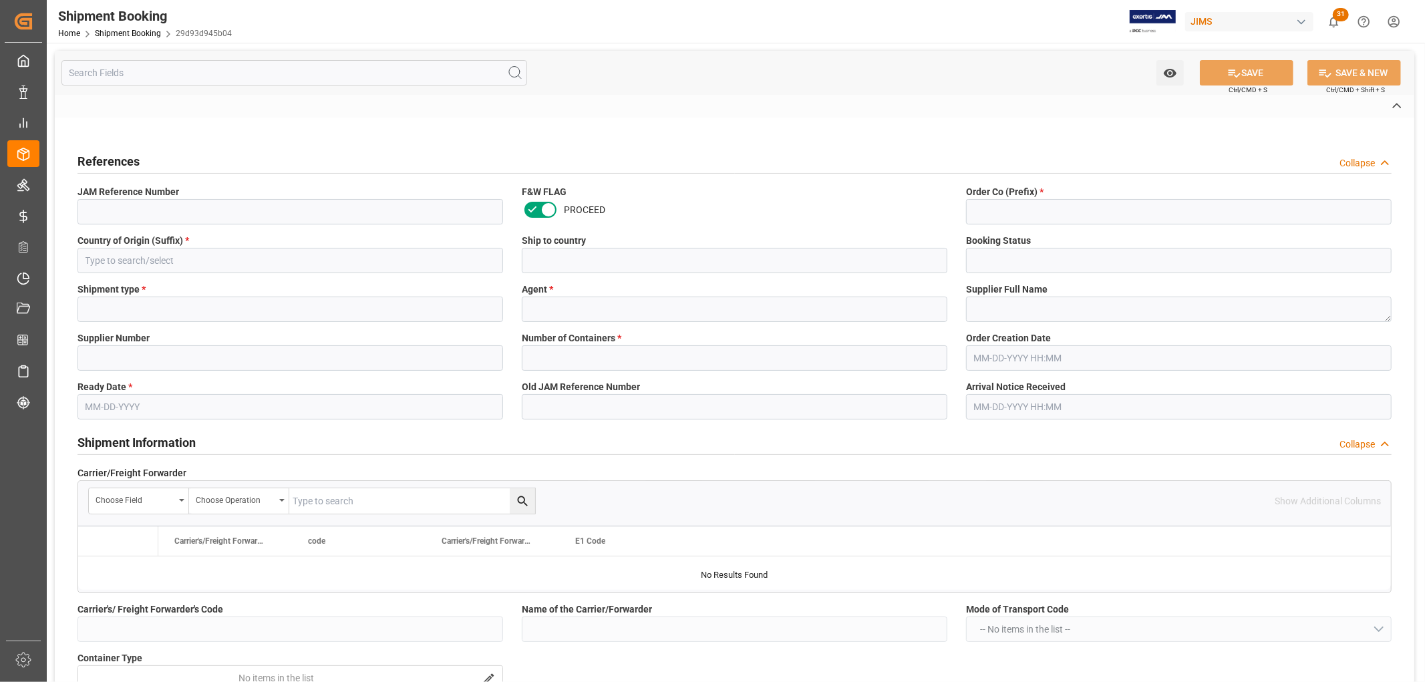
type input "LTL"
type input "[PERSON_NAME]"
type textarea "Schecter: Sun Valley [GEOGRAPHIC_DATA]"
type input "570522"
type input "0"
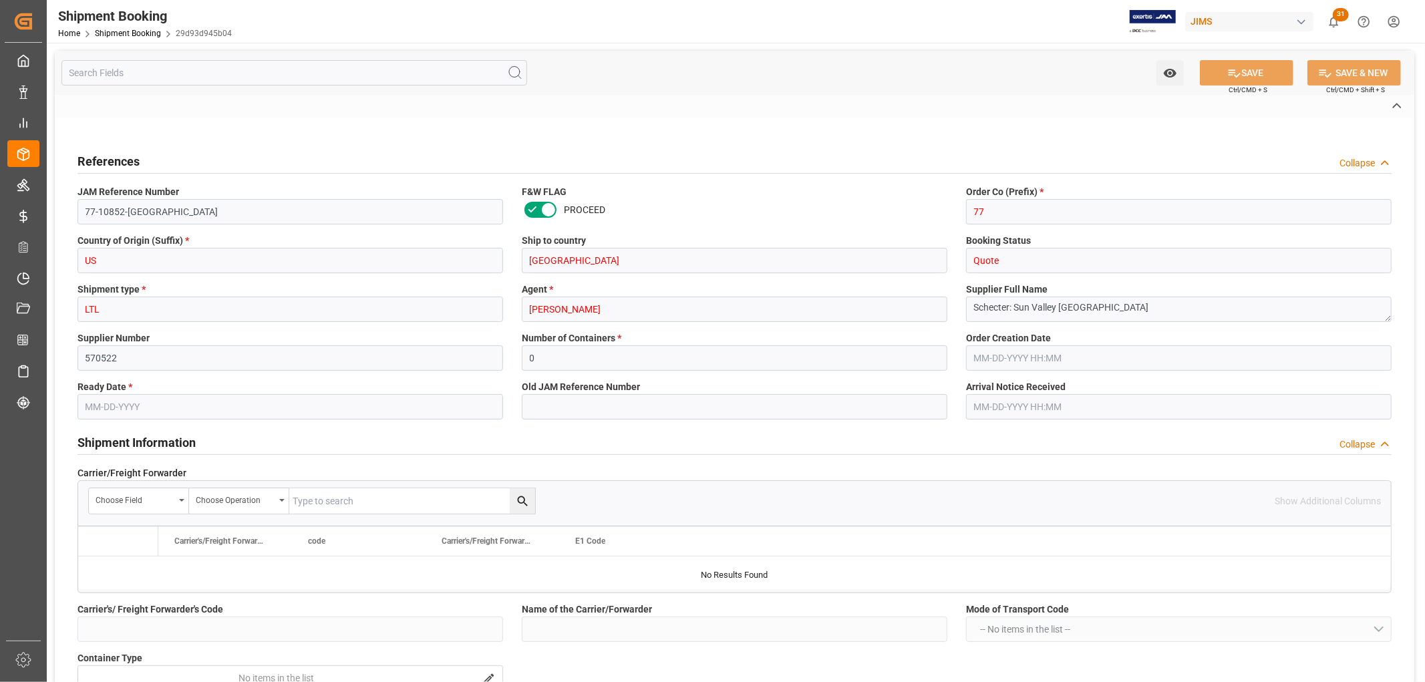
type input "[DATE]"
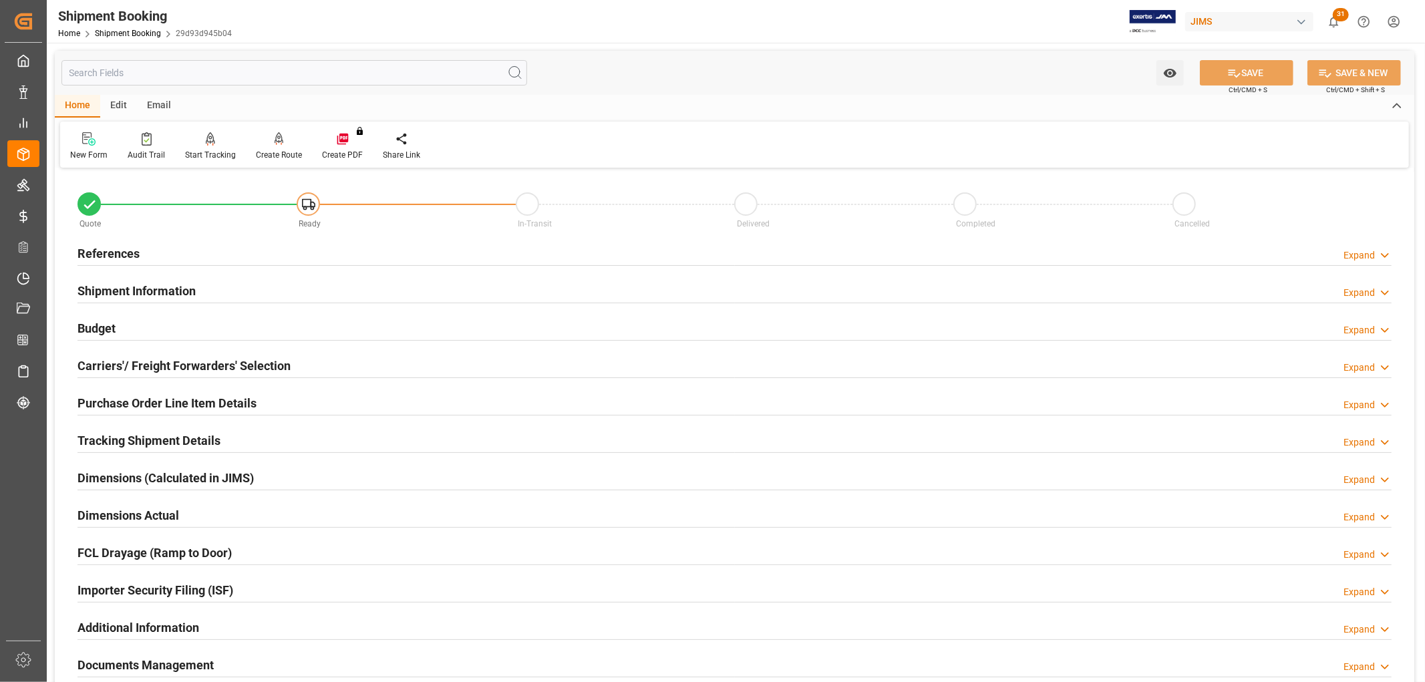
click at [95, 252] on h2 "References" at bounding box center [108, 254] width 62 height 18
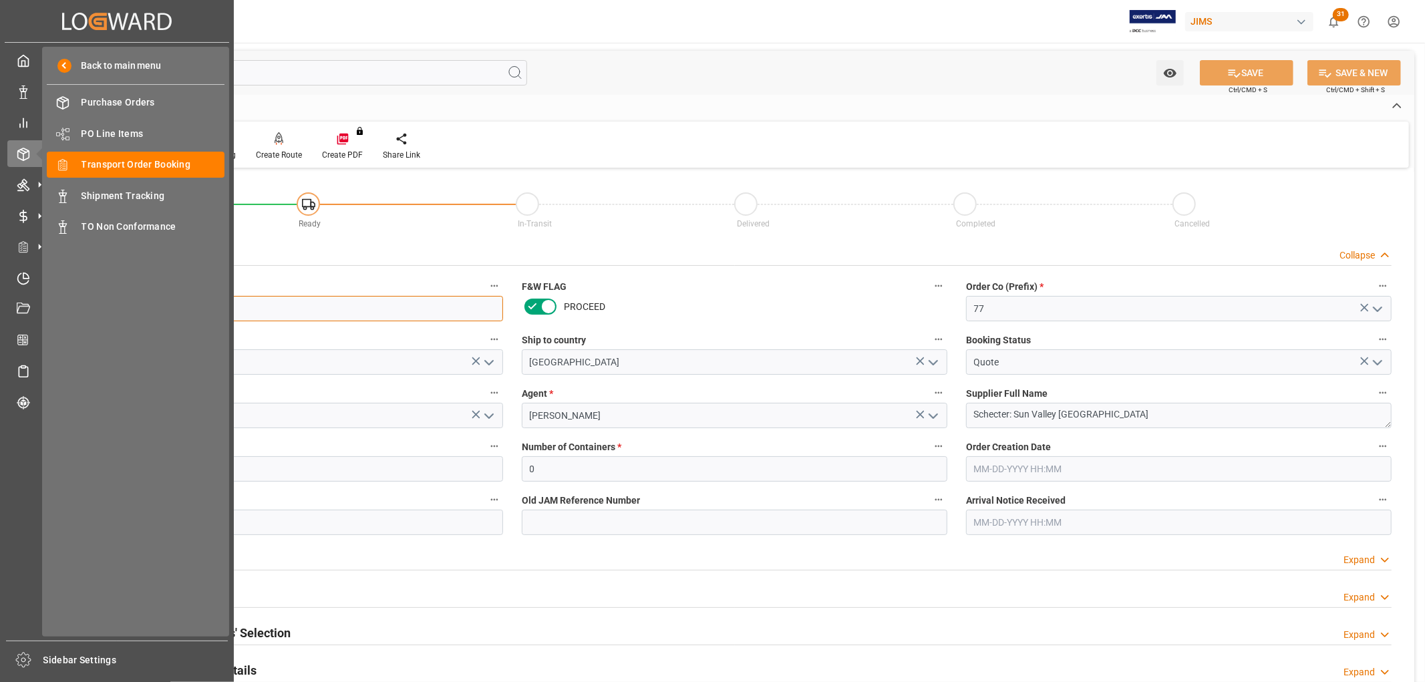
drag, startPoint x: 176, startPoint y: 308, endPoint x: 41, endPoint y: 313, distance: 135.0
click at [41, 313] on div "Created by potrace 1.15, written by [PERSON_NAME] [DATE]-[DATE] Created by potr…" at bounding box center [712, 341] width 1425 height 682
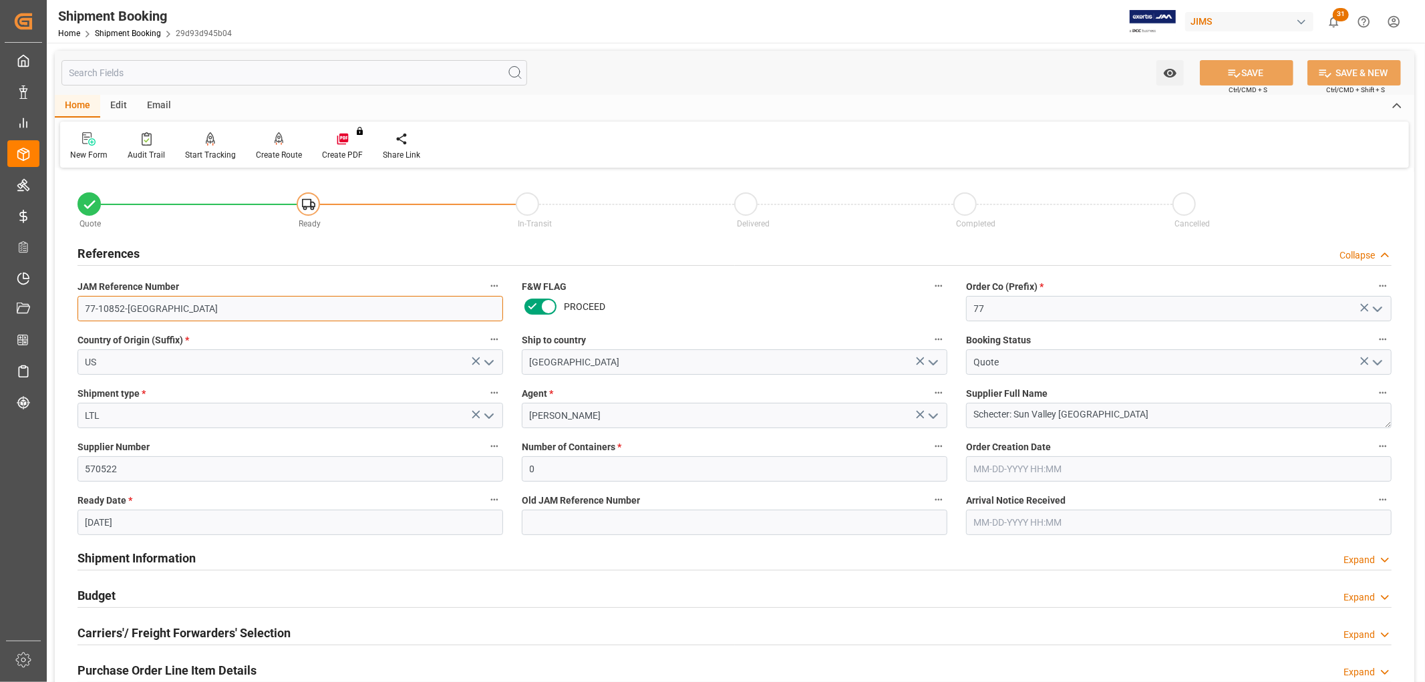
click at [277, 302] on input "77-10852-[GEOGRAPHIC_DATA]" at bounding box center [290, 308] width 426 height 25
drag, startPoint x: 208, startPoint y: 305, endPoint x: 79, endPoint y: 304, distance: 129.6
click at [79, 304] on input "77-10852-[GEOGRAPHIC_DATA]" at bounding box center [290, 308] width 426 height 25
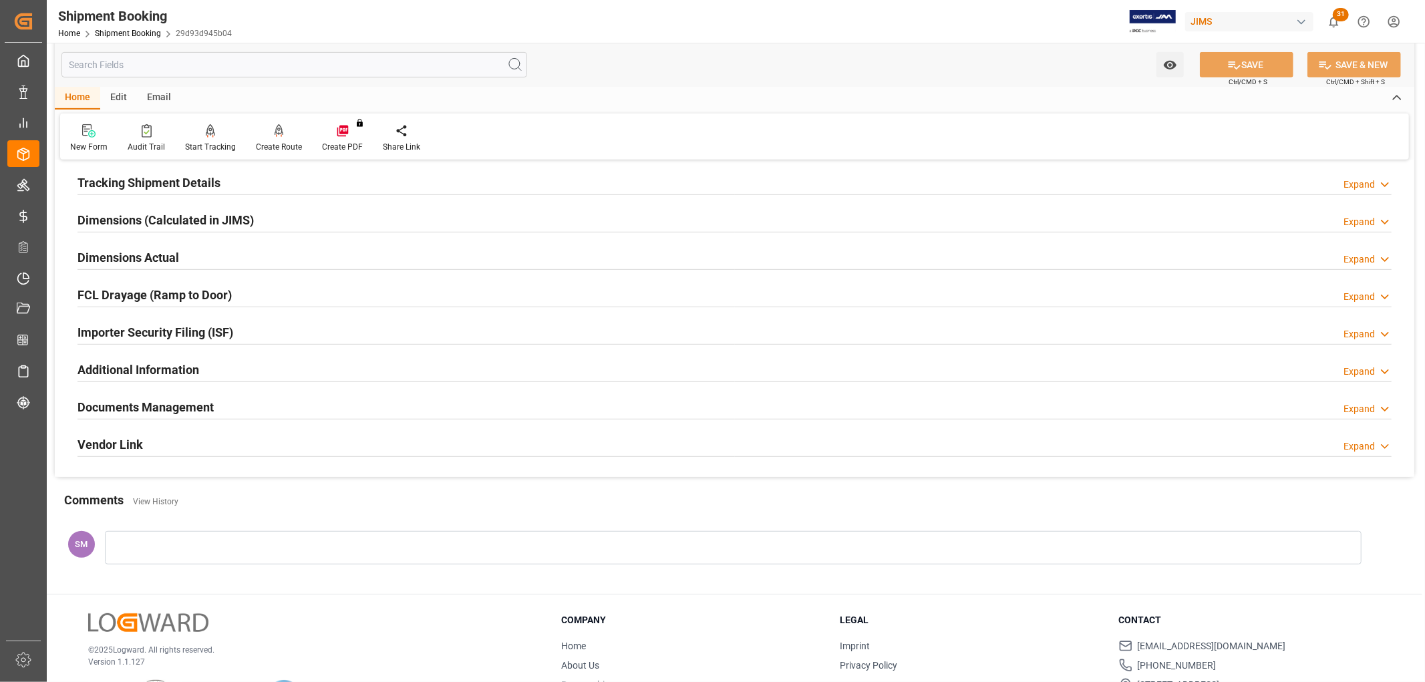
scroll to position [589, 0]
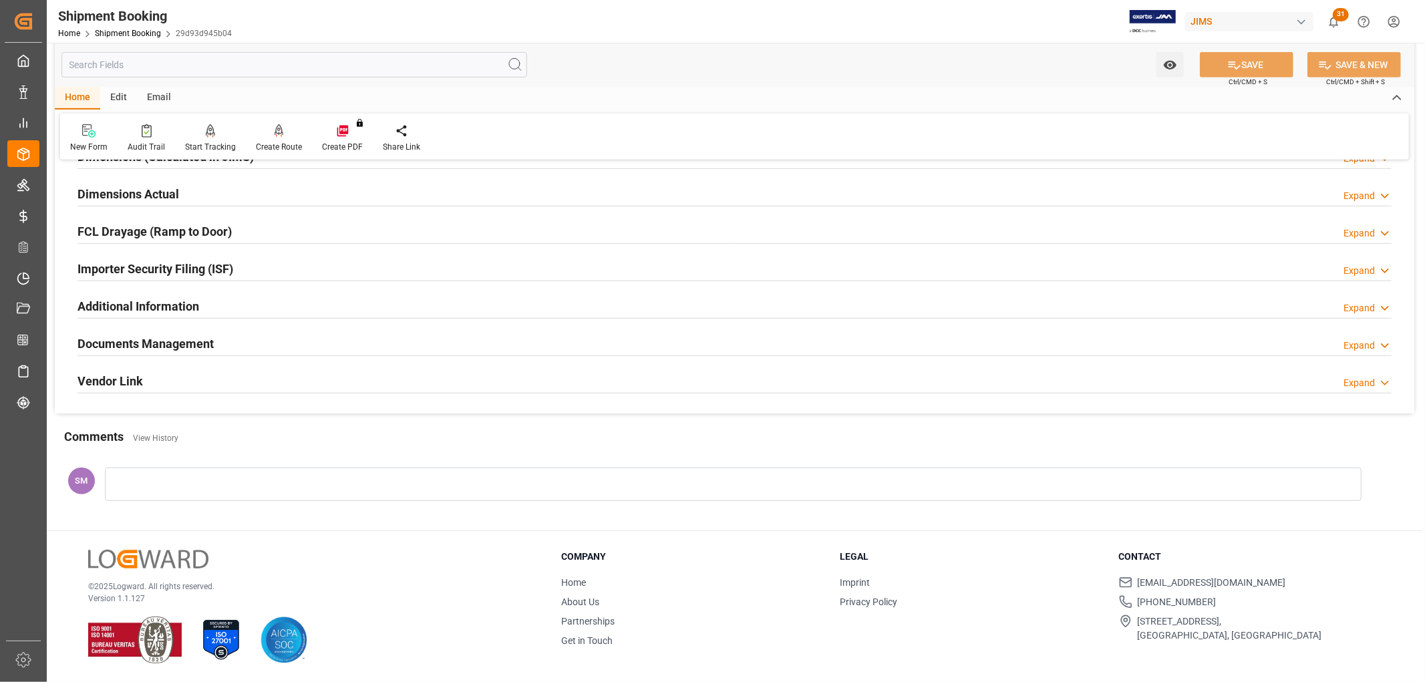
click at [150, 484] on div at bounding box center [733, 484] width 1257 height 33
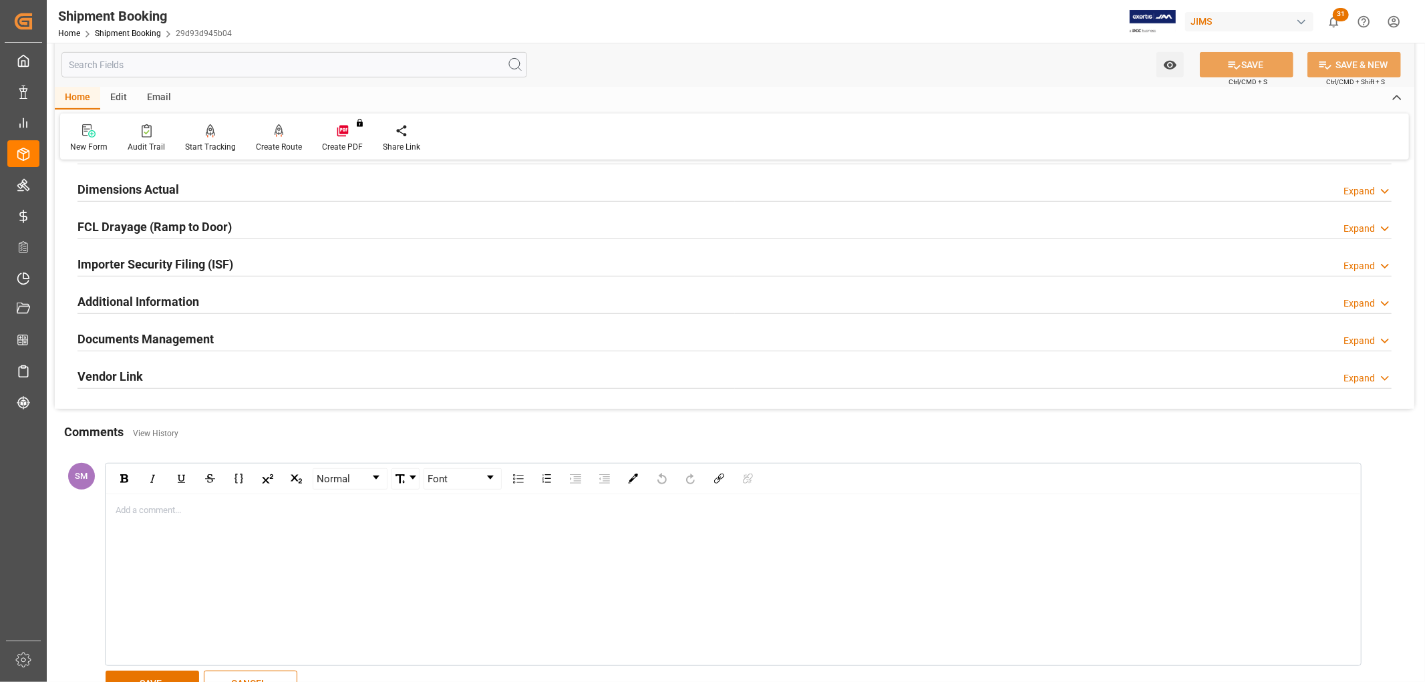
scroll to position [668, 0]
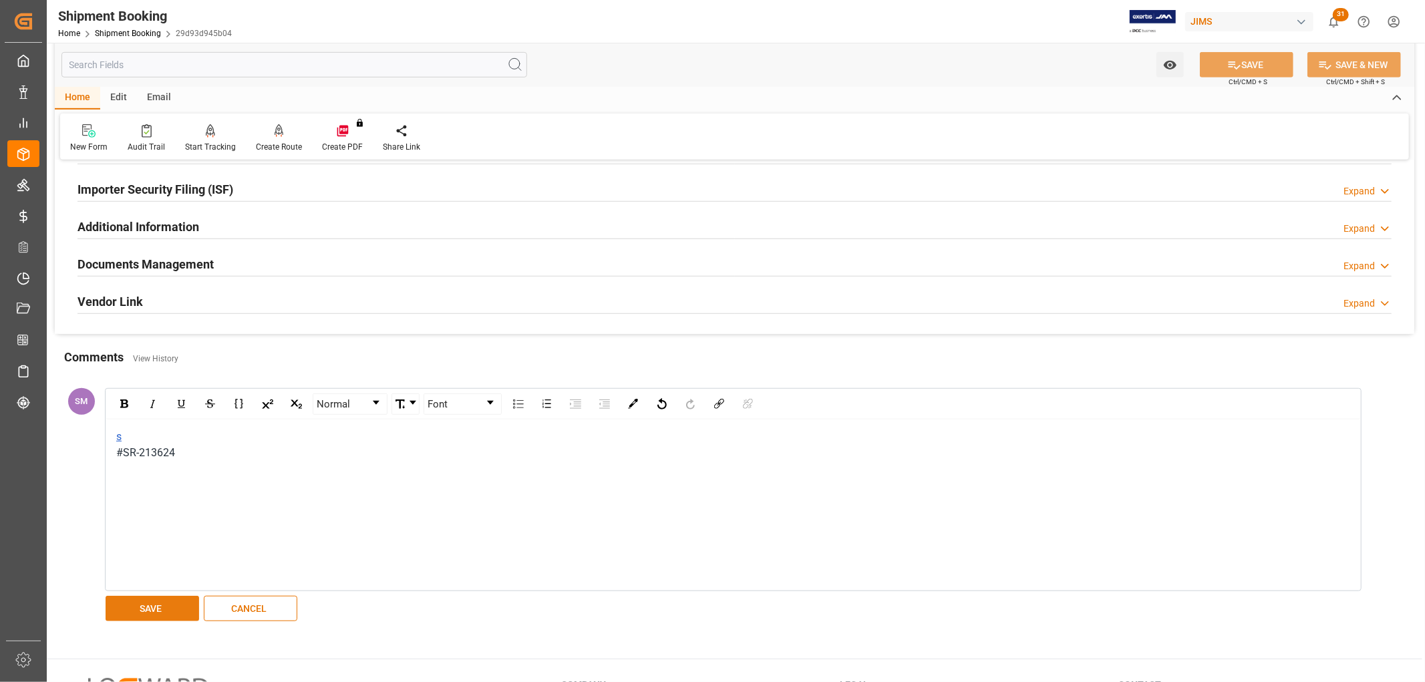
click at [168, 613] on button "SAVE" at bounding box center [153, 608] width 94 height 25
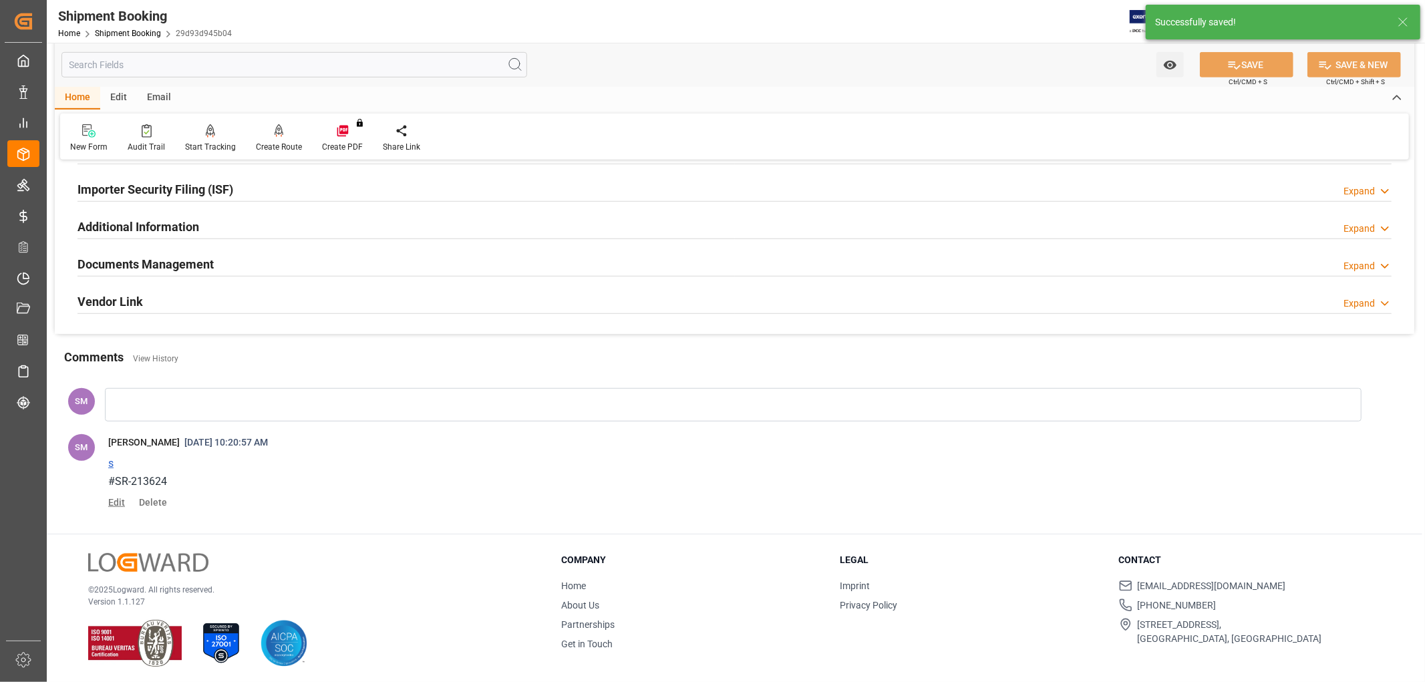
click at [112, 499] on span "Edit" at bounding box center [121, 502] width 26 height 11
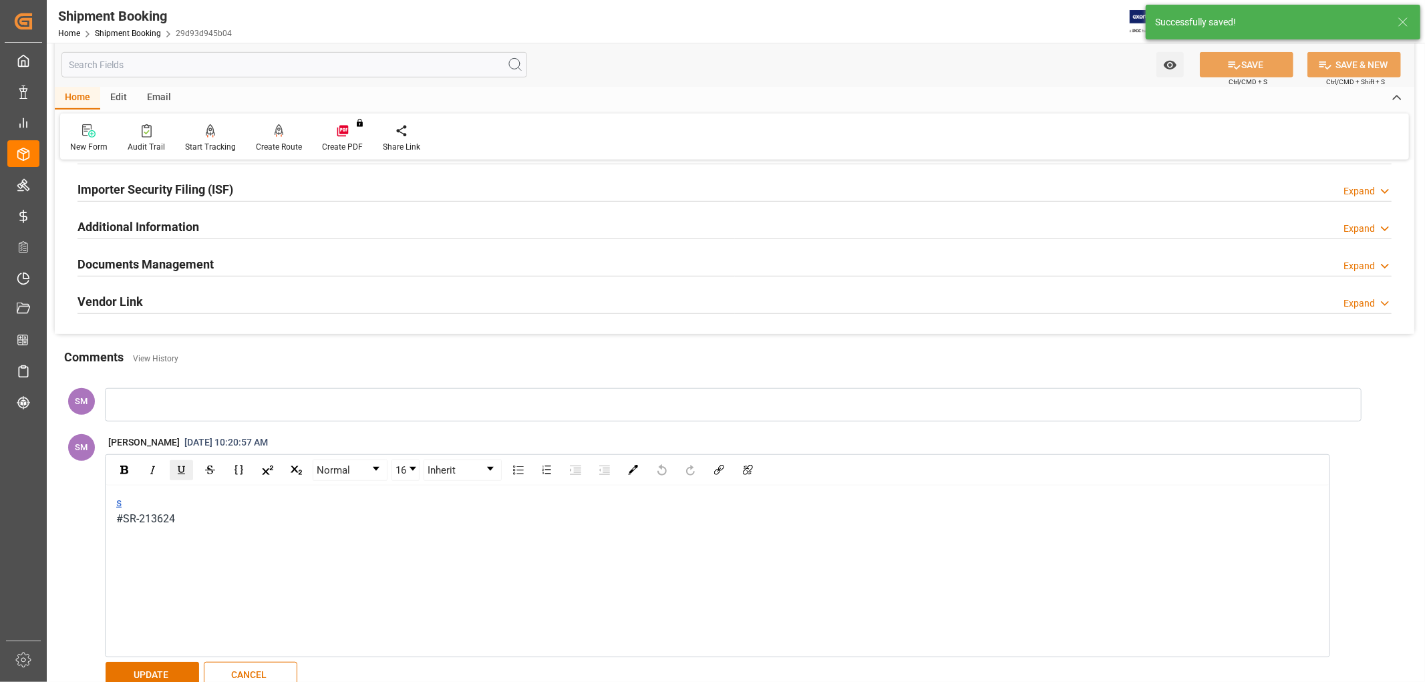
click at [137, 499] on div "s" at bounding box center [717, 503] width 1203 height 16
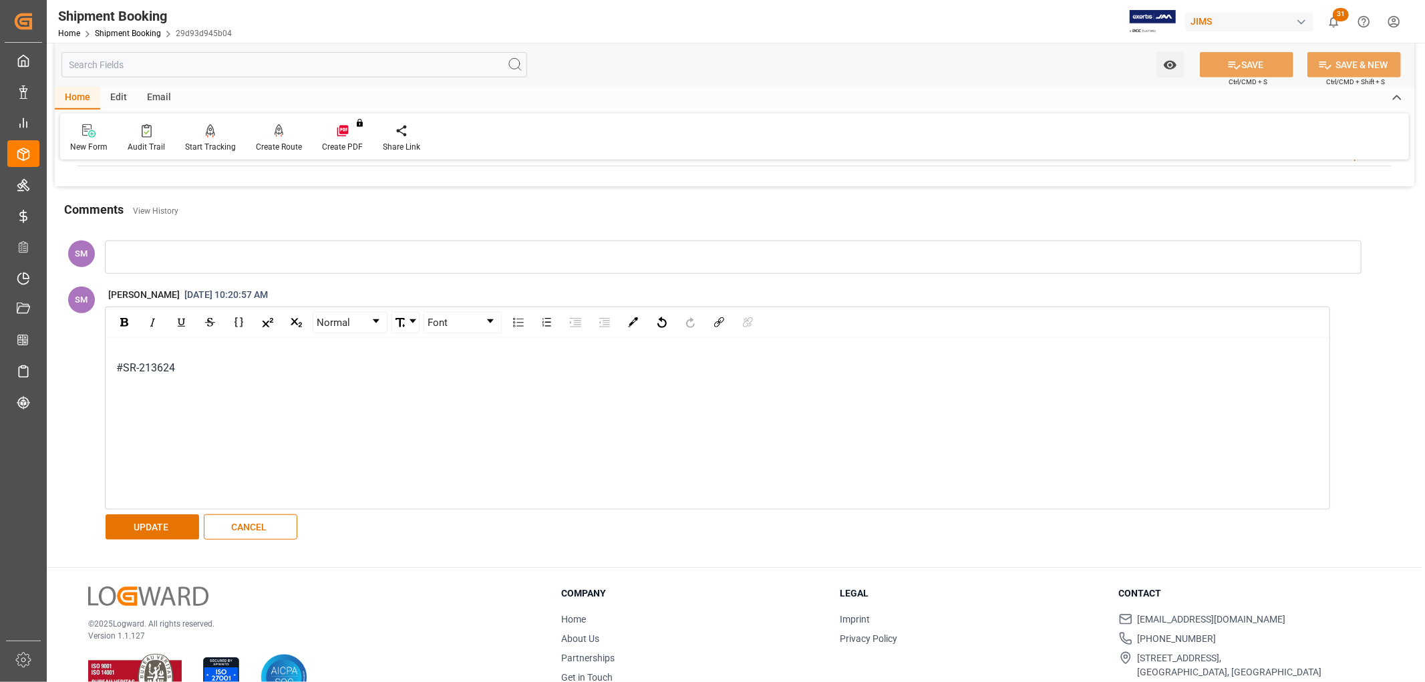
scroll to position [816, 0]
click at [158, 516] on button "UPDATE" at bounding box center [153, 526] width 94 height 25
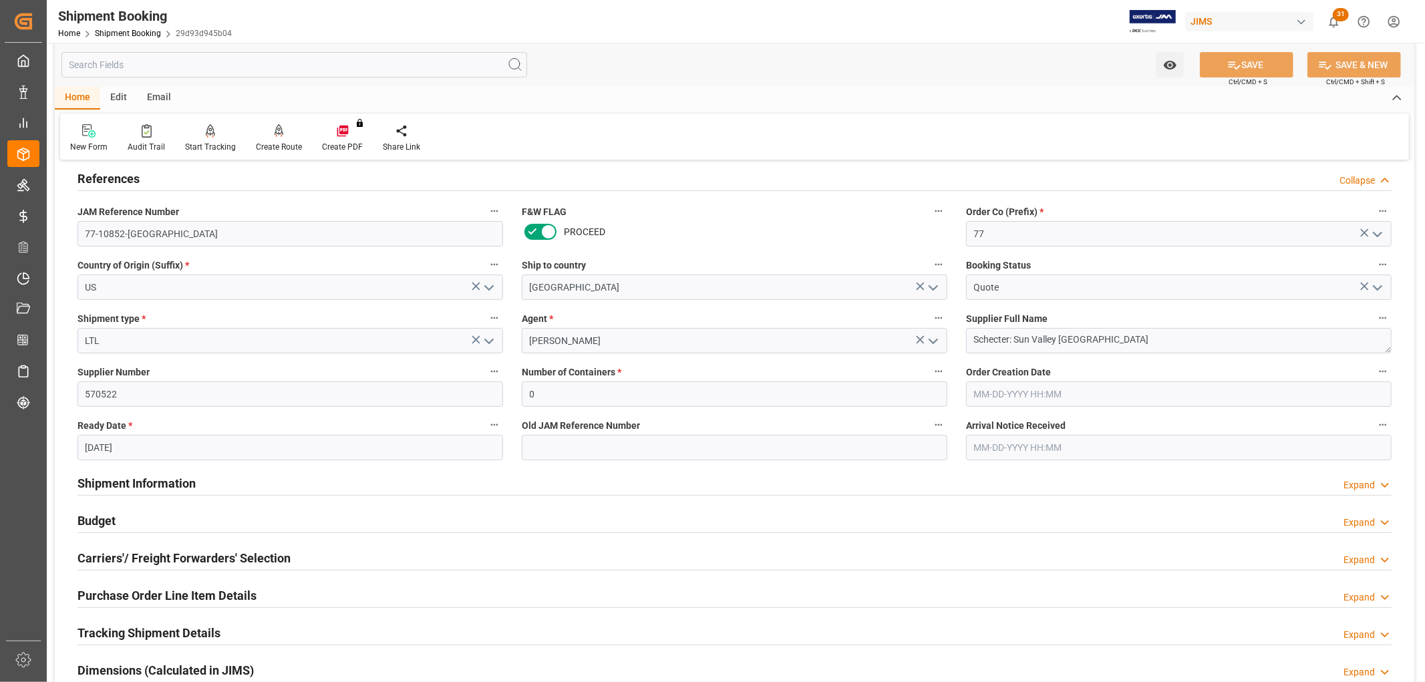
scroll to position [0, 0]
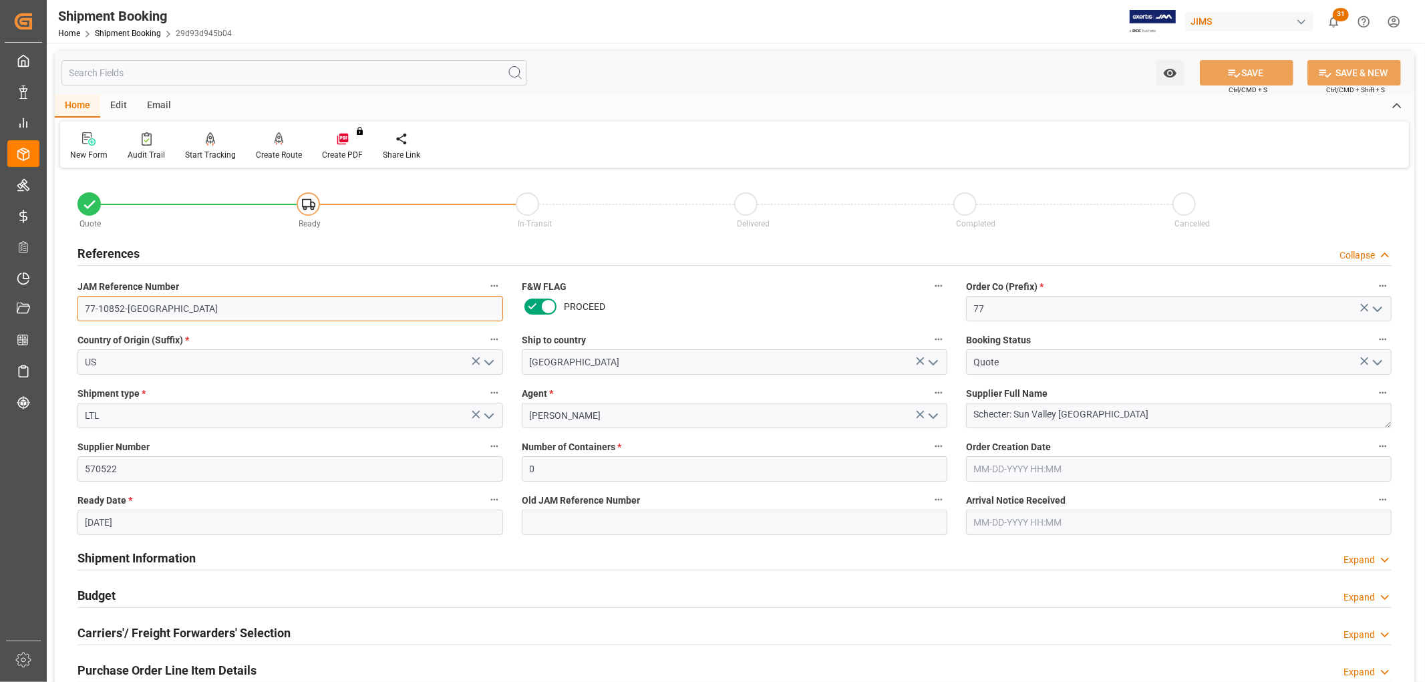
drag, startPoint x: 159, startPoint y: 305, endPoint x: 51, endPoint y: 305, distance: 108.2
click at [51, 305] on div "Watch Option SAVE Ctrl/CMD + S SAVE & NEW Ctrl/CMD + Shift + S Home Edit Email …" at bounding box center [735, 613] width 1376 height 1140
